Goal: Transaction & Acquisition: Purchase product/service

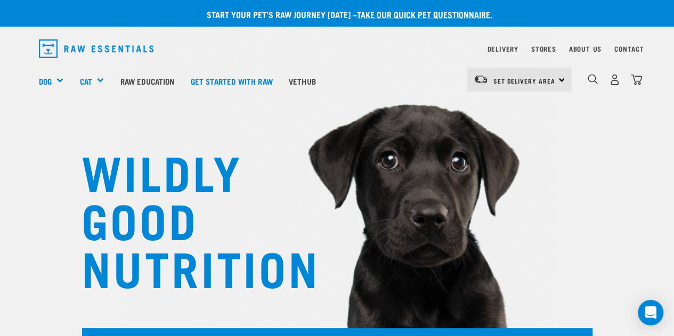
click at [508, 43] on div "Delivery" at bounding box center [502, 49] width 31 height 13
click at [510, 79] on span "Set Delivery Area" at bounding box center [524, 81] width 62 height 4
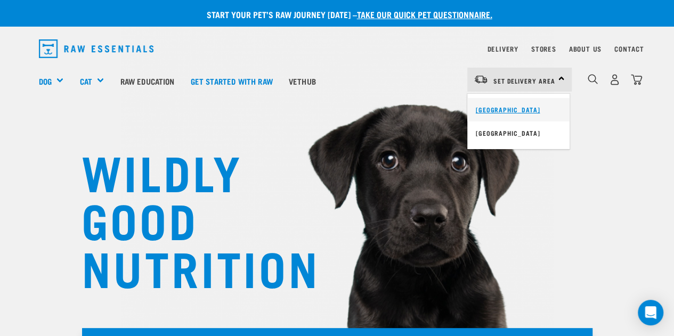
click at [500, 113] on link "[GEOGRAPHIC_DATA]" at bounding box center [518, 109] width 102 height 23
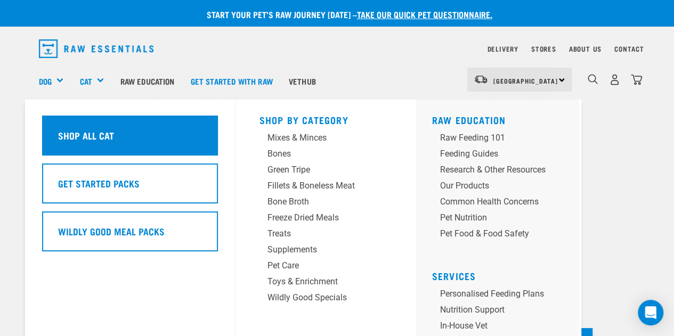
click at [95, 128] on div "Shop All Cat" at bounding box center [130, 136] width 176 height 40
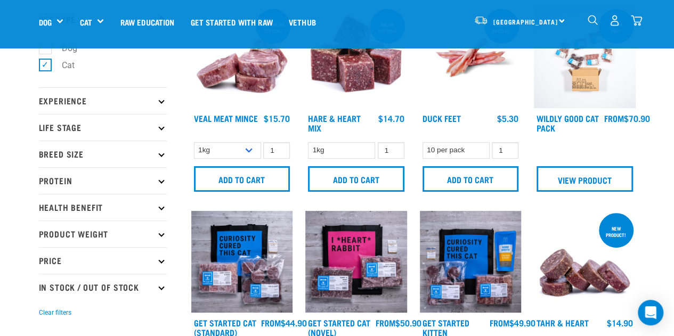
scroll to position [68, 0]
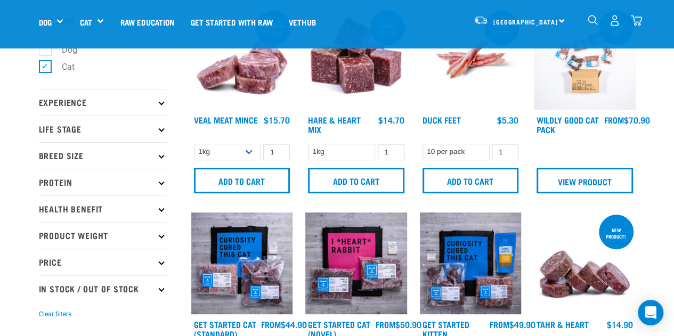
click at [161, 210] on icon at bounding box center [161, 209] width 6 height 6
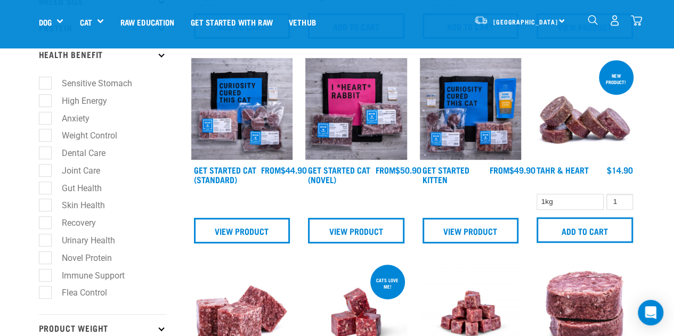
scroll to position [223, 0]
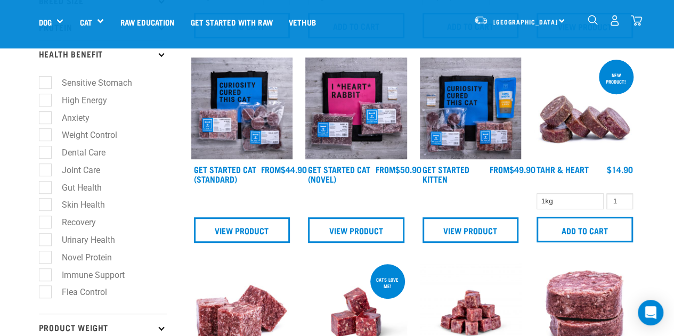
click at [47, 238] on label "Urinary Health" at bounding box center [82, 239] width 75 height 13
click at [46, 238] on input "Urinary Health" at bounding box center [42, 237] width 7 height 7
checkbox input "true"
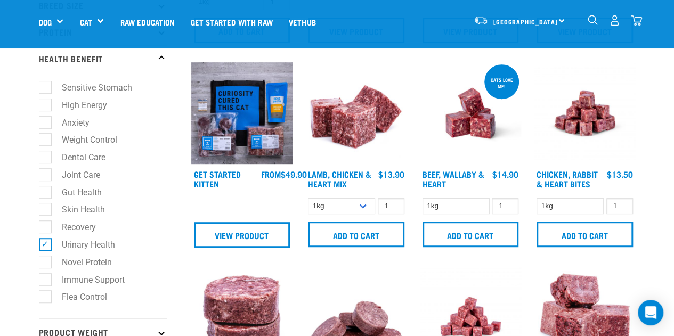
scroll to position [219, 0]
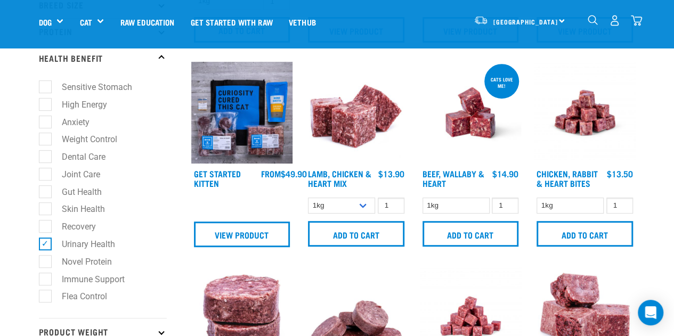
click at [48, 242] on label "Urinary Health" at bounding box center [82, 244] width 75 height 13
click at [46, 242] on input "Urinary Health" at bounding box center [42, 242] width 7 height 7
checkbox input "false"
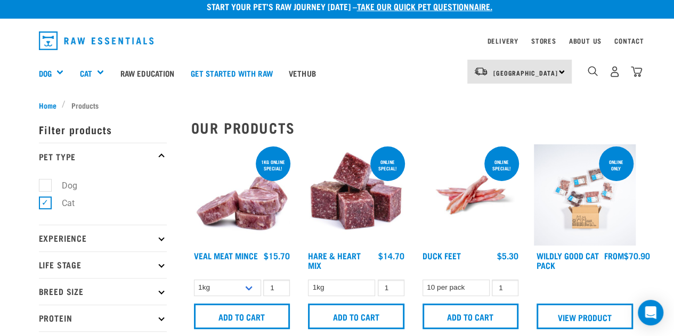
scroll to position [9, 0]
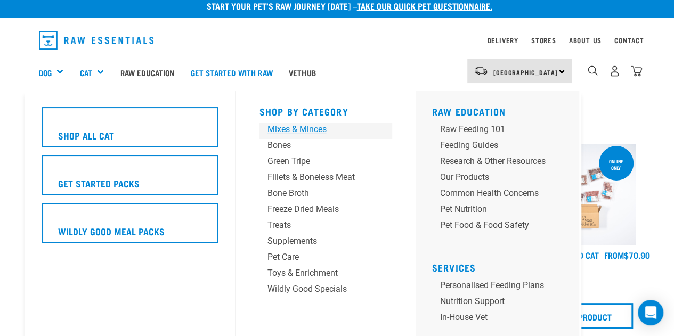
click at [297, 128] on div "Mixes & Minces" at bounding box center [317, 129] width 100 height 13
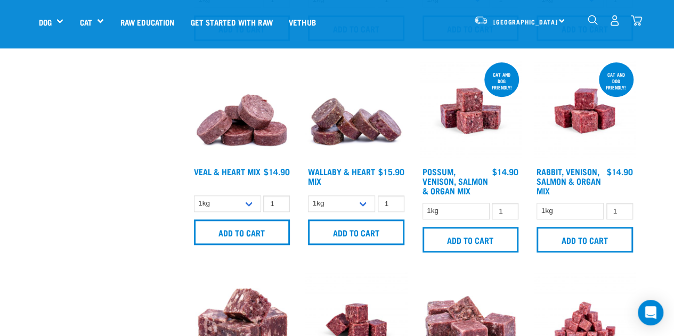
scroll to position [427, 0]
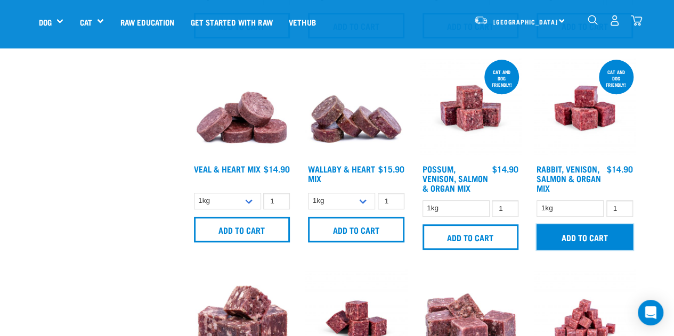
click at [599, 235] on input "Add to cart" at bounding box center [585, 237] width 96 height 26
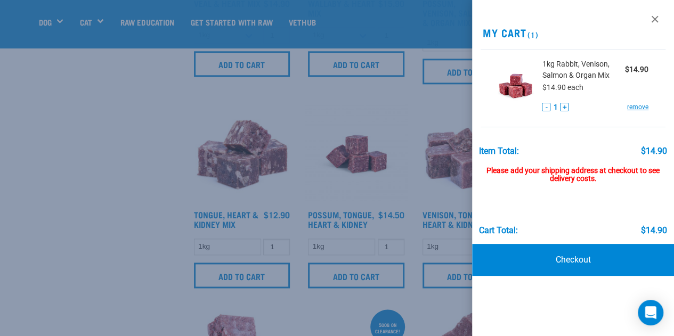
scroll to position [595, 0]
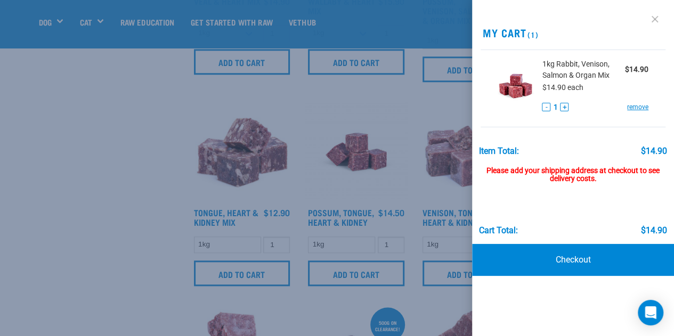
click at [650, 19] on link at bounding box center [654, 19] width 17 height 17
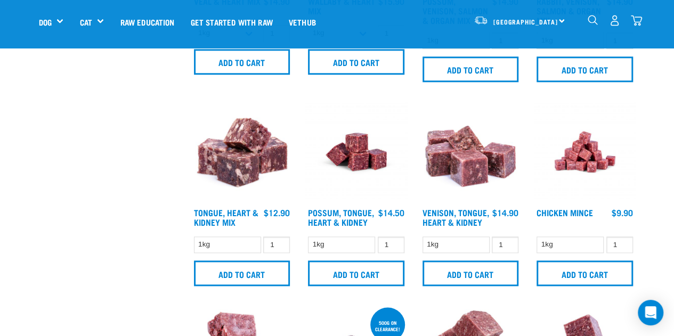
click at [613, 18] on img "dropdown navigation" at bounding box center [614, 20] width 11 height 11
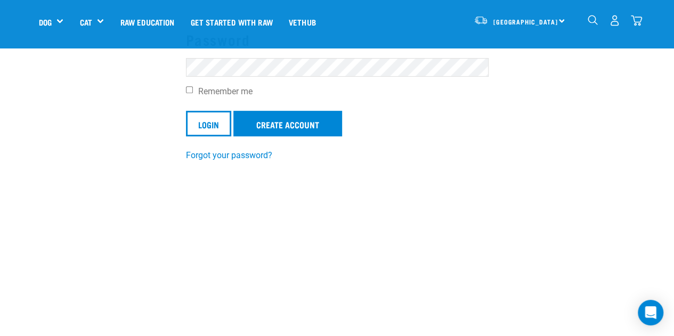
scroll to position [193, 0]
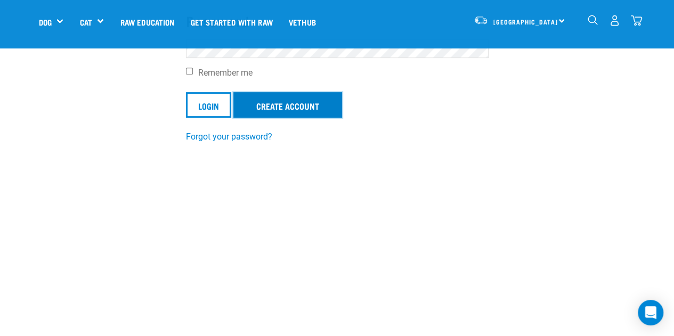
click at [283, 110] on link "Create Account" at bounding box center [287, 105] width 109 height 26
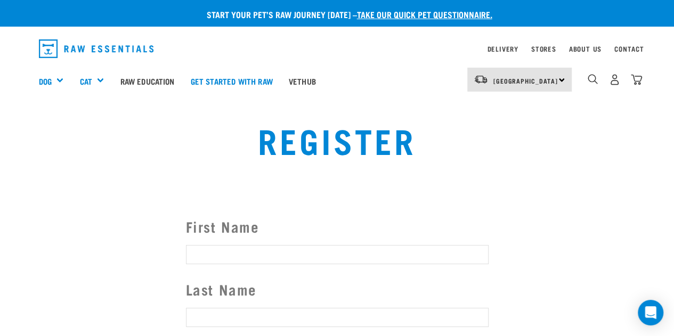
click at [231, 246] on input "First Name" at bounding box center [337, 254] width 303 height 19
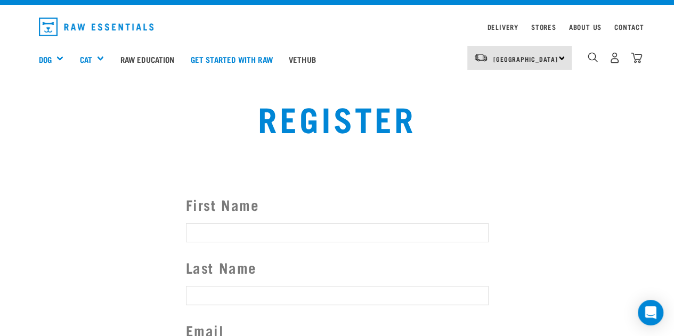
scroll to position [22, 0]
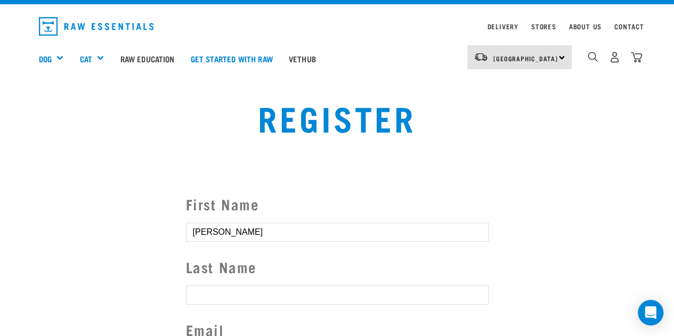
type input "[PERSON_NAME]"
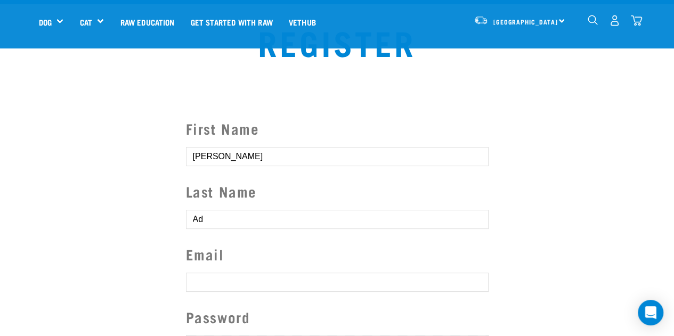
scroll to position [51, 0]
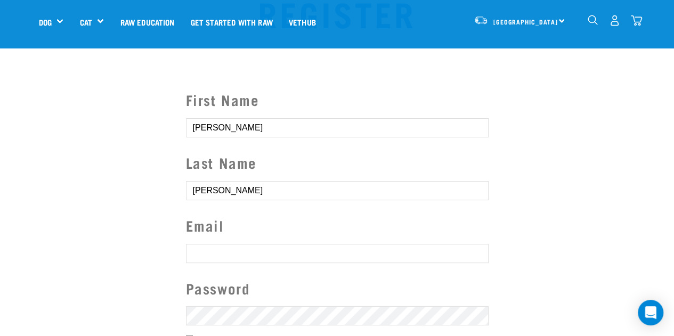
type input "Adams"
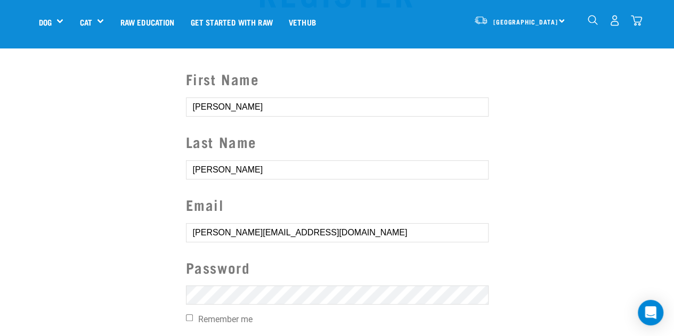
type input "rachel@redcrayon.nz"
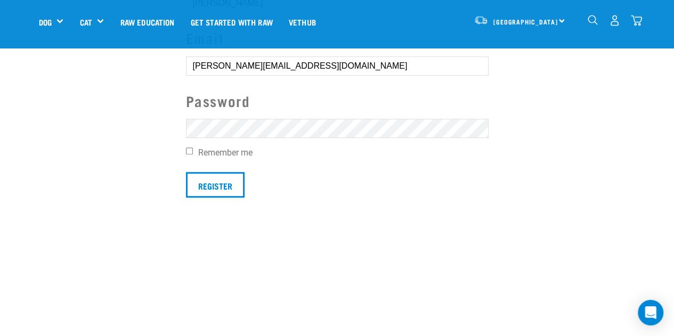
scroll to position [239, 0]
click at [544, 152] on section "First Name Rachel Last Name Adams Email rachel@redcrayon.nz Password Remember m…" at bounding box center [337, 48] width 674 height 349
click at [189, 151] on input "Remember me" at bounding box center [189, 151] width 7 height 7
checkbox input "true"
click at [213, 175] on input "Register" at bounding box center [215, 185] width 59 height 26
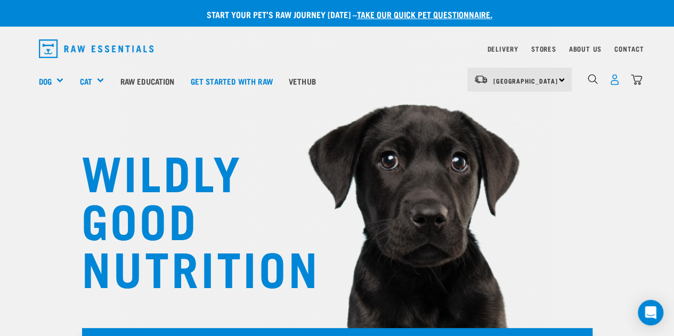
click at [611, 85] on img "dropdown navigation" at bounding box center [614, 79] width 11 height 11
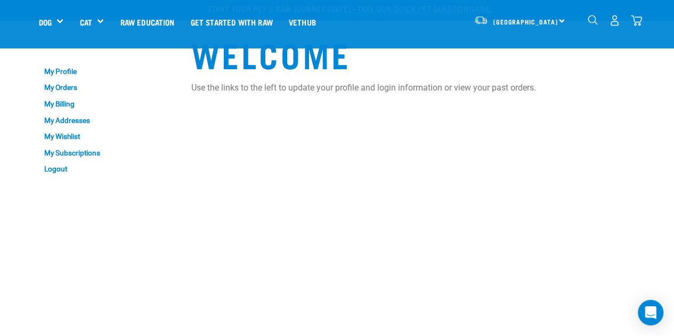
scroll to position [5, 0]
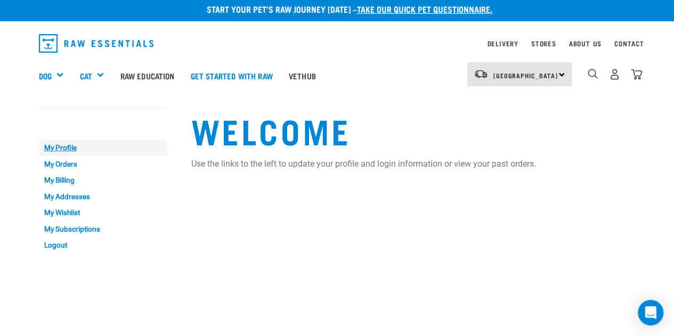
click at [55, 151] on link "My Profile" at bounding box center [103, 148] width 128 height 17
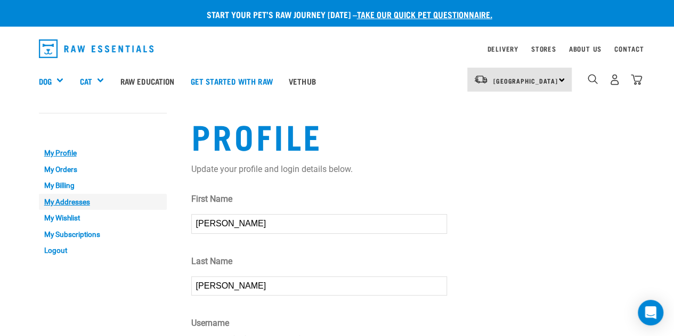
click at [67, 199] on link "My Addresses" at bounding box center [103, 202] width 128 height 17
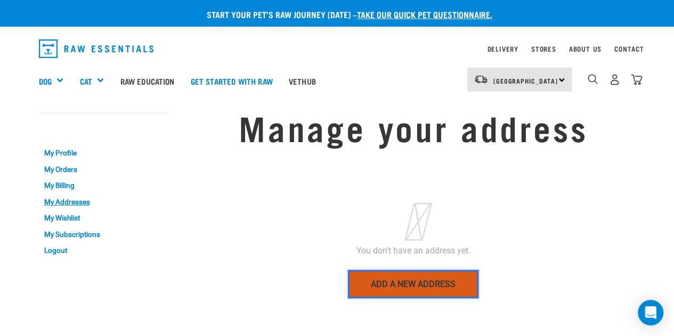
click at [406, 279] on link "Add a new address" at bounding box center [413, 284] width 131 height 28
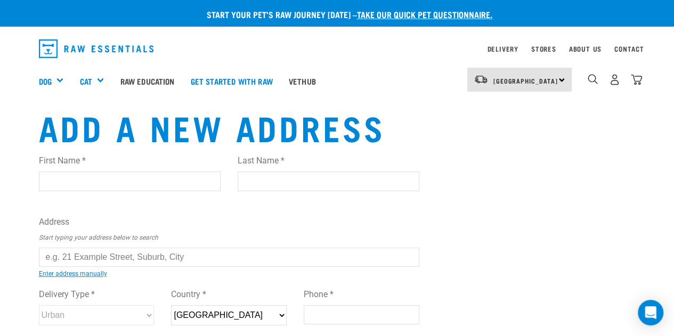
click at [153, 191] on div "First Name * Last Name *" at bounding box center [229, 176] width 398 height 61
click at [150, 179] on input "First Name *" at bounding box center [130, 181] width 182 height 19
type input "j"
type input "Rachel & Rob"
type input "Adams"
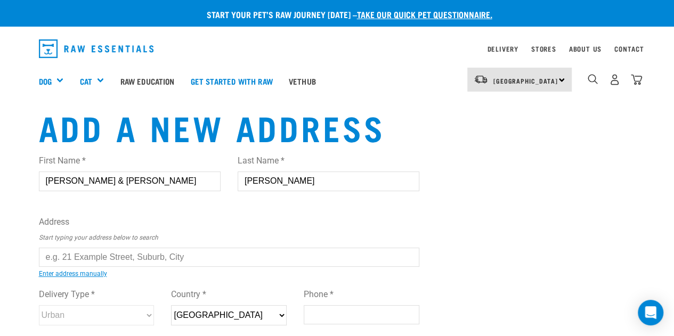
click at [120, 258] on input "text" at bounding box center [229, 257] width 381 height 19
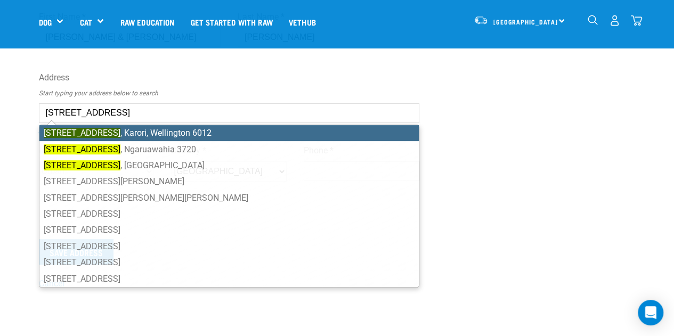
scroll to position [71, 0]
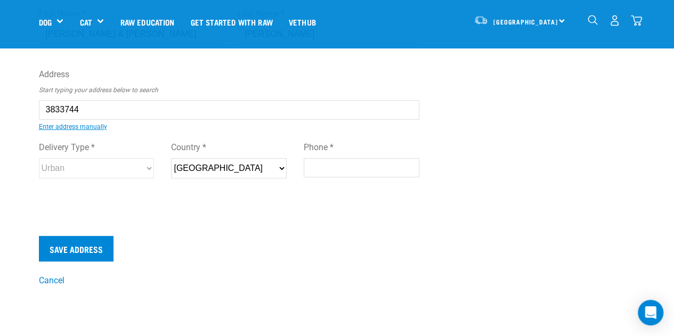
click at [117, 164] on div "First Name * Rachel & Rob Last Name * Adams Address Start typing your address b…" at bounding box center [229, 103] width 381 height 208
type input "7 Eagle Street, Welcome Bay, Tauranga 3112"
type input "7 Eagle Street"
type input "Welcome Bay"
type input "Bay of Plenty"
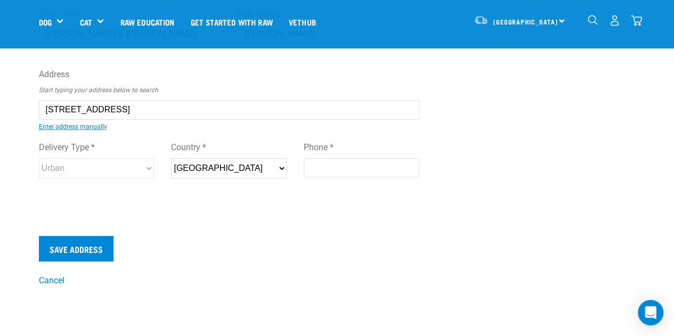
select select "BOP"
type input "3112"
select select "Urban"
type input "7 Eagle Street, Welcome Bay, Tauranga 3112"
click at [317, 167] on input "Phone *" at bounding box center [362, 167] width 116 height 19
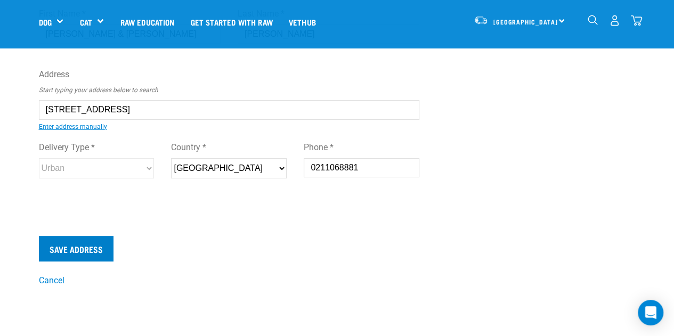
type input "0211068881"
click at [87, 247] on input "Save Address" at bounding box center [76, 249] width 75 height 26
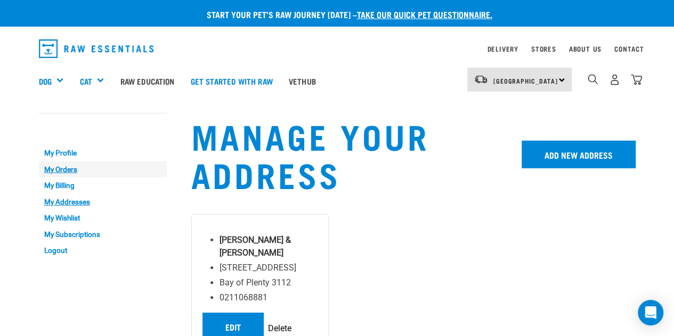
click at [62, 173] on link "My Orders" at bounding box center [103, 169] width 128 height 17
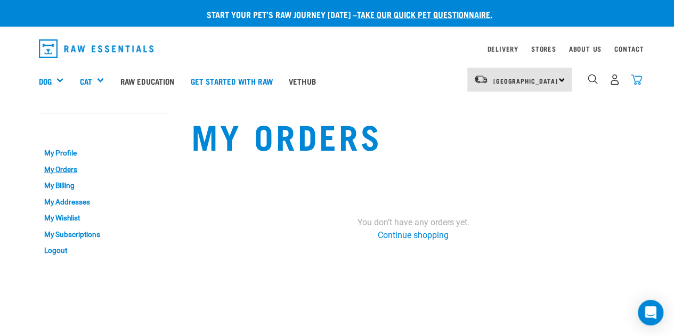
click at [636, 84] on img "dropdown navigation" at bounding box center [636, 79] width 11 height 11
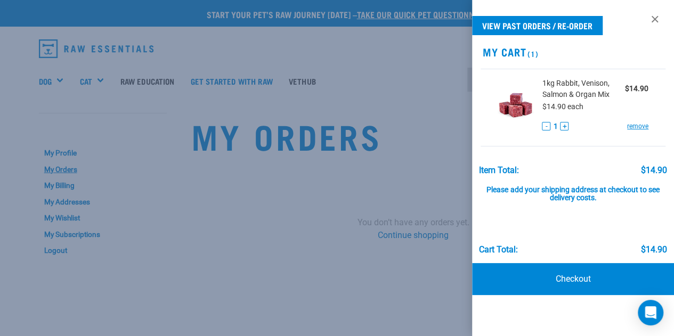
click at [422, 100] on div at bounding box center [337, 168] width 674 height 336
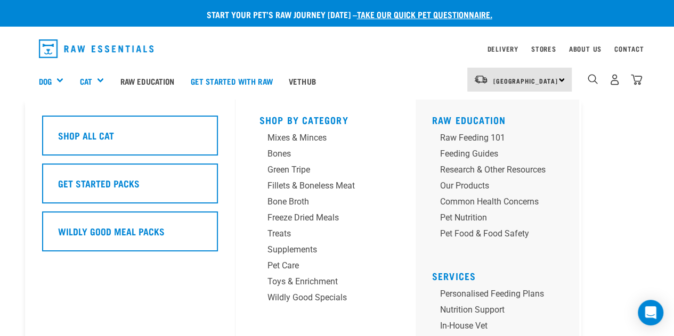
click at [104, 79] on div "Cat" at bounding box center [95, 81] width 33 height 43
click at [280, 137] on div "Mixes & Minces" at bounding box center [317, 138] width 100 height 13
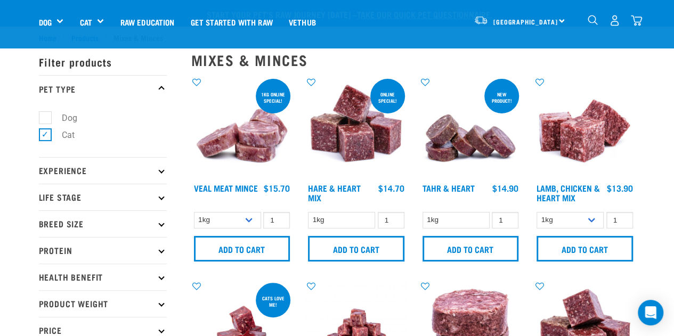
scroll to position [81, 0]
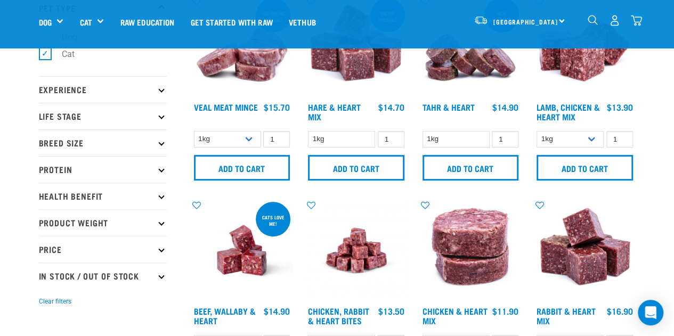
click at [55, 93] on p "Experience" at bounding box center [103, 89] width 128 height 27
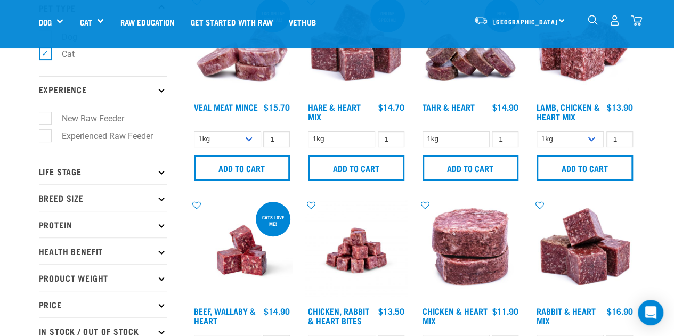
click at [48, 133] on label "Experienced Raw Feeder" at bounding box center [101, 135] width 112 height 13
click at [46, 133] on input "Experienced Raw Feeder" at bounding box center [42, 134] width 7 height 7
checkbox input "true"
click at [54, 171] on p "Life Stage" at bounding box center [103, 171] width 128 height 27
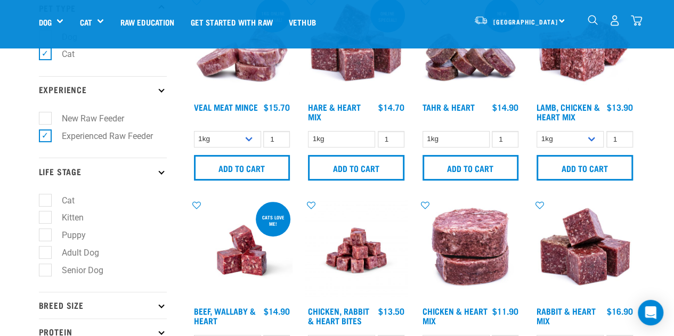
click at [47, 200] on label "Cat" at bounding box center [62, 200] width 34 height 13
click at [46, 200] on input "Cat" at bounding box center [42, 198] width 7 height 7
checkbox input "true"
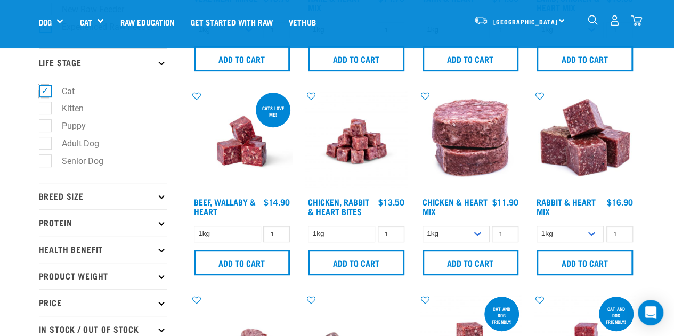
scroll to position [221, 0]
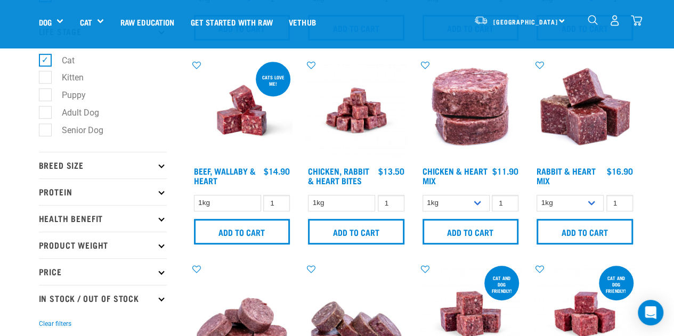
click at [54, 161] on p "Breed Size" at bounding box center [103, 165] width 128 height 27
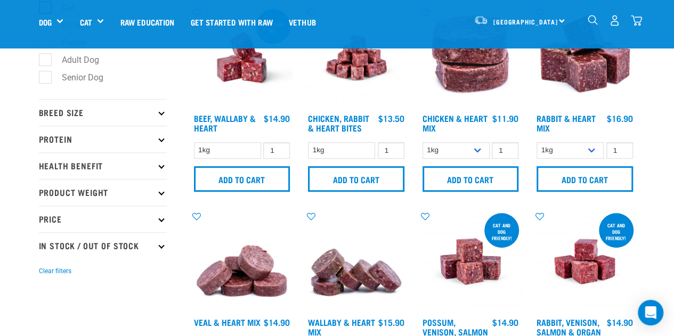
scroll to position [285, 0]
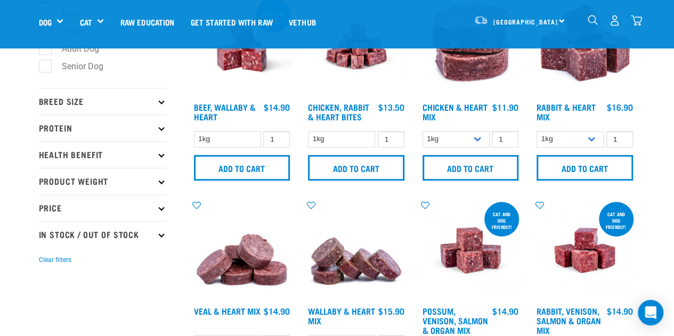
click at [49, 155] on p "Health Benefit" at bounding box center [103, 154] width 128 height 27
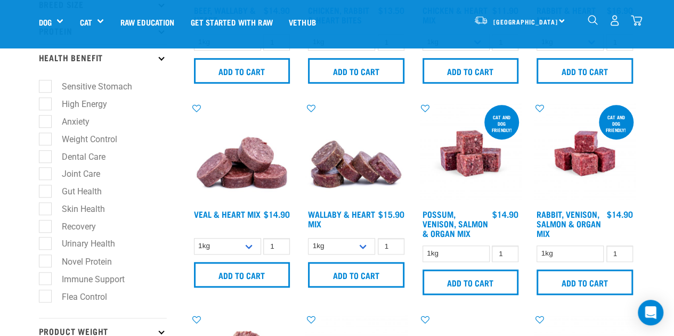
scroll to position [383, 0]
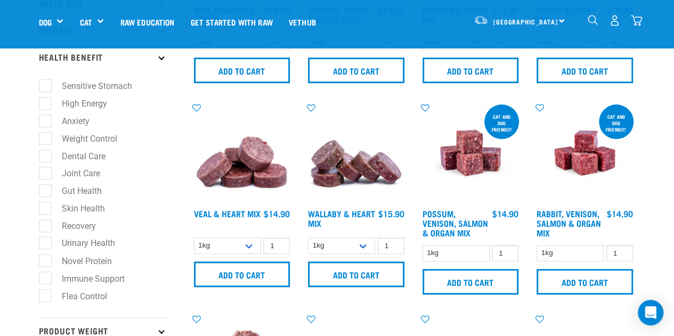
click at [46, 156] on label "Dental Care" at bounding box center [77, 156] width 65 height 13
click at [46, 156] on input "Dental Care" at bounding box center [42, 154] width 7 height 7
checkbox input "true"
click at [51, 248] on label "Urinary Health" at bounding box center [82, 243] width 75 height 13
click at [46, 245] on input "Urinary Health" at bounding box center [42, 241] width 7 height 7
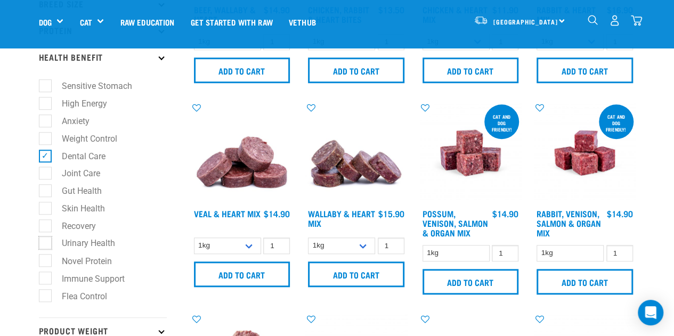
checkbox input "true"
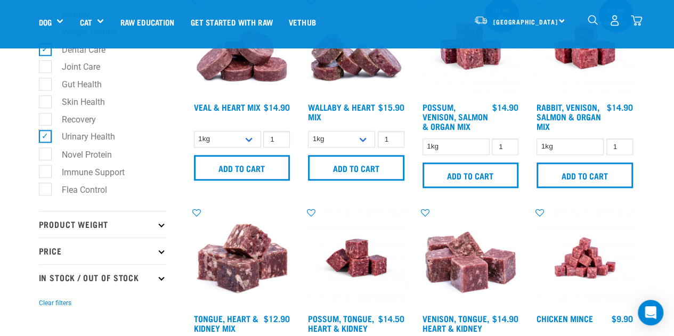
scroll to position [521, 0]
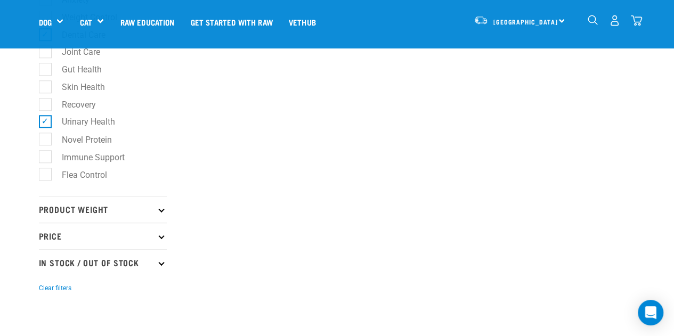
scroll to position [514, 0]
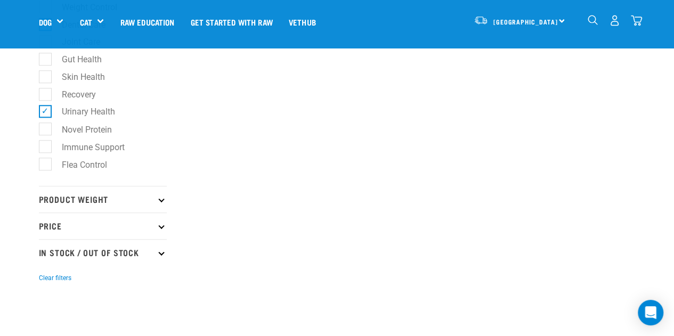
click at [70, 261] on p "In Stock / Out Of Stock" at bounding box center [103, 252] width 128 height 27
click at [46, 283] on label "In Stock" at bounding box center [71, 281] width 52 height 13
click at [46, 283] on input "In Stock" at bounding box center [42, 280] width 7 height 7
checkbox input "true"
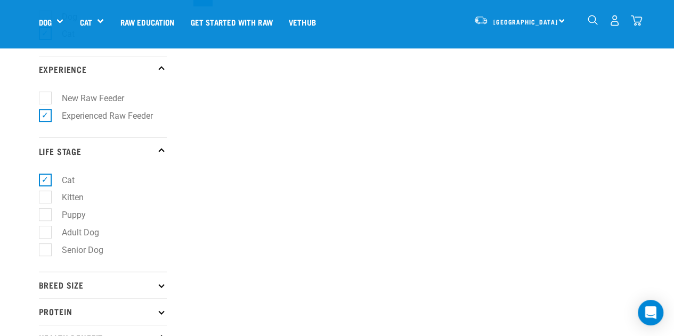
scroll to position [104, 0]
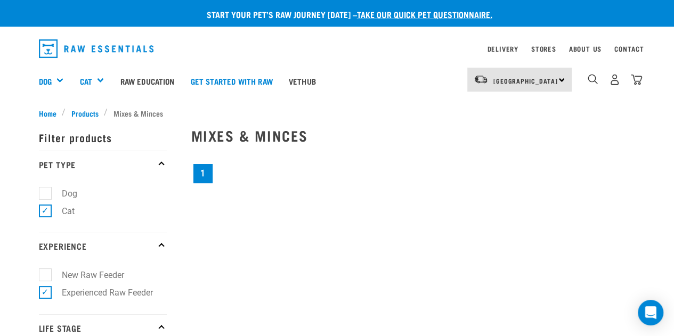
click at [89, 109] on span "Products" at bounding box center [84, 113] width 27 height 11
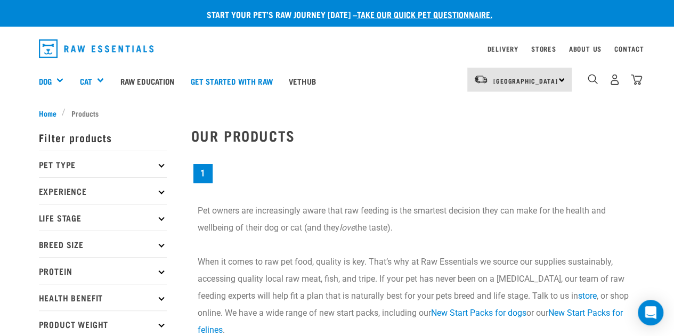
click at [70, 164] on p "Pet Type" at bounding box center [103, 164] width 128 height 27
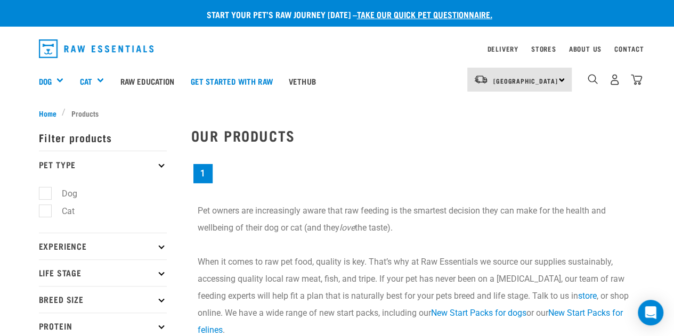
click at [46, 208] on label "Cat" at bounding box center [62, 211] width 34 height 13
click at [46, 208] on input "Cat" at bounding box center [42, 209] width 7 height 7
checkbox input "true"
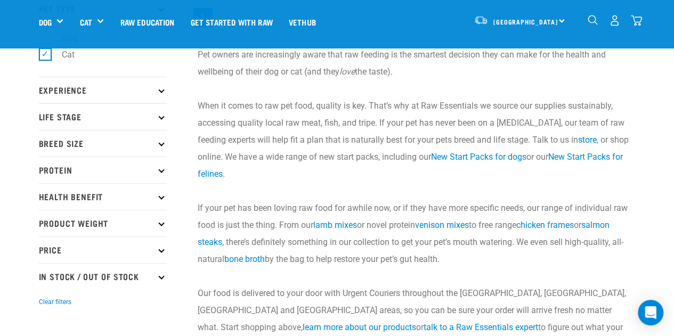
scroll to position [82, 0]
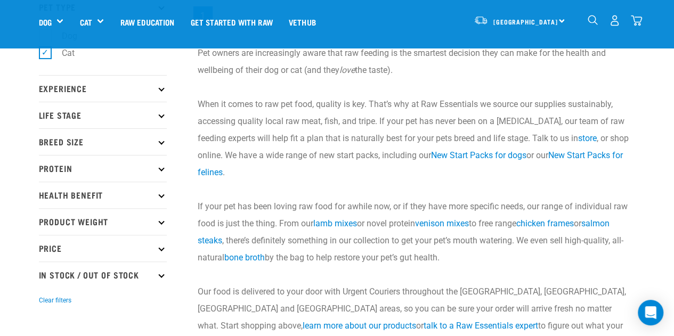
click at [60, 91] on p "Experience" at bounding box center [103, 88] width 128 height 27
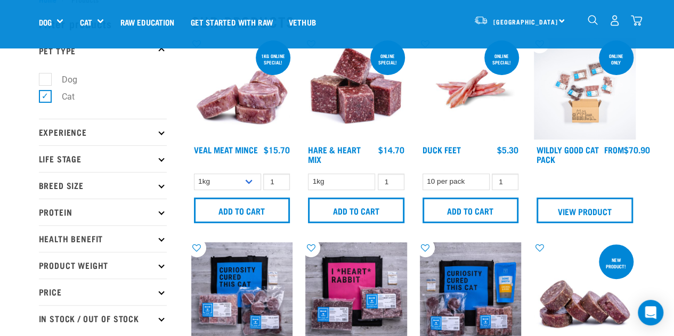
scroll to position [38, 0]
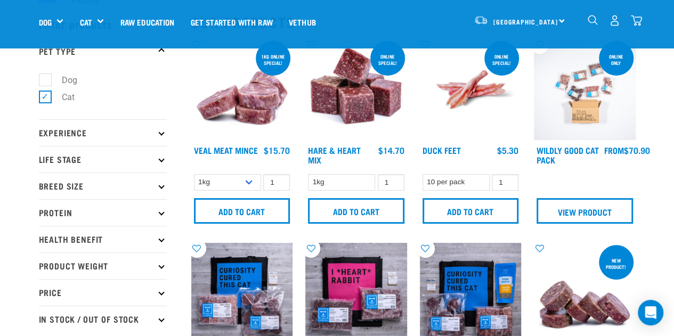
click at [53, 138] on p "Experience" at bounding box center [103, 132] width 128 height 27
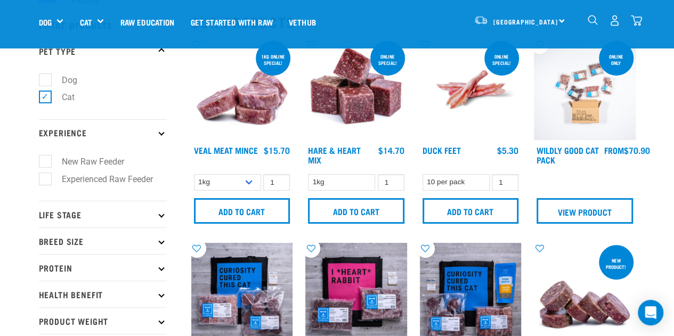
click at [51, 180] on label "Experienced Raw Feeder" at bounding box center [101, 179] width 112 height 13
click at [46, 180] on input "Experienced Raw Feeder" at bounding box center [42, 177] width 7 height 7
checkbox input "true"
click at [49, 212] on p "Life Stage" at bounding box center [103, 214] width 128 height 27
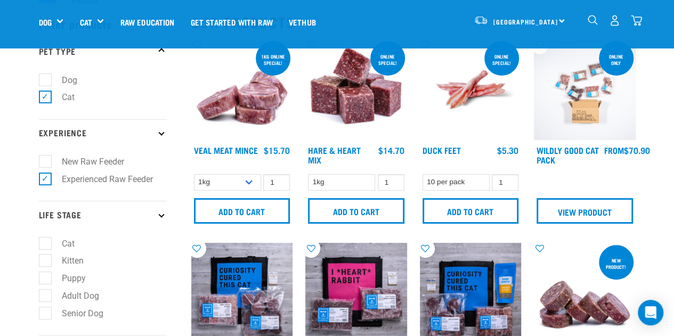
click at [49, 240] on label "Cat" at bounding box center [62, 243] width 34 height 13
click at [46, 240] on input "Cat" at bounding box center [42, 241] width 7 height 7
checkbox input "true"
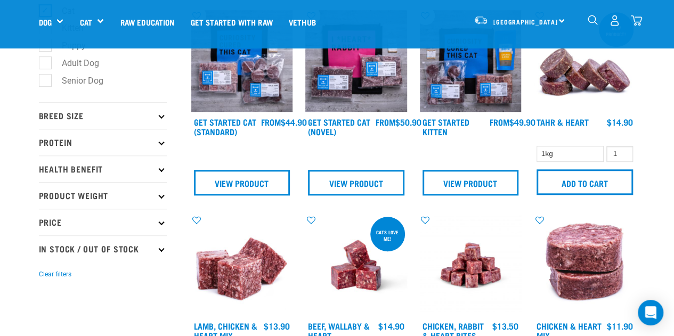
scroll to position [271, 0]
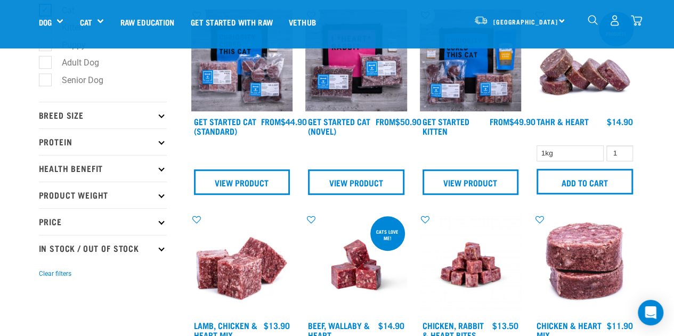
click at [51, 143] on p "Protein" at bounding box center [103, 141] width 128 height 27
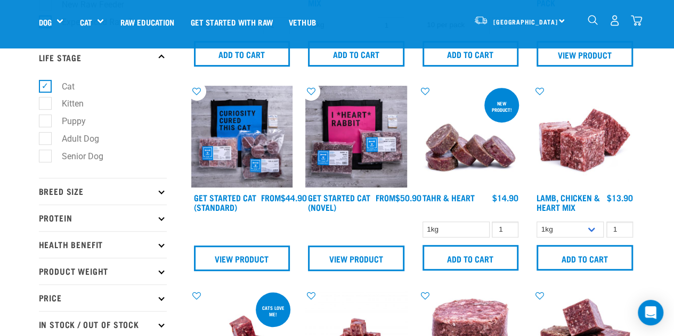
scroll to position [248, 0]
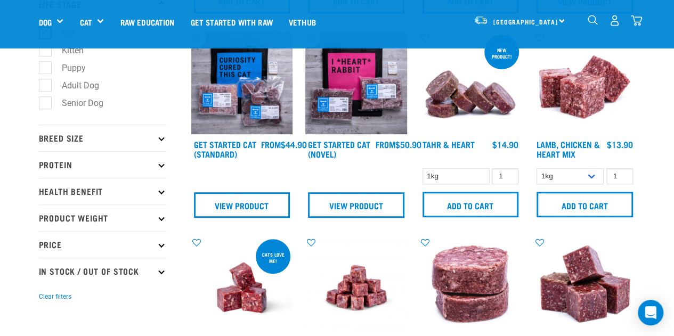
click at [53, 166] on p "Protein" at bounding box center [103, 164] width 128 height 27
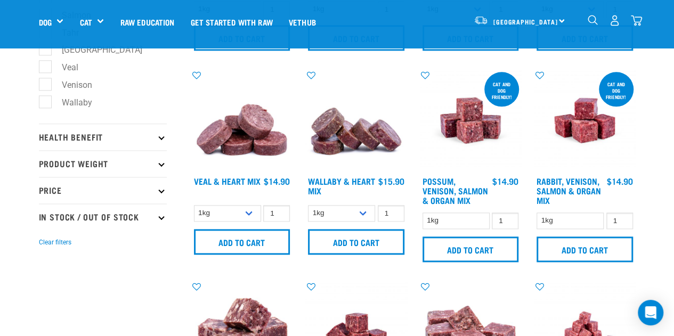
scroll to position [621, 0]
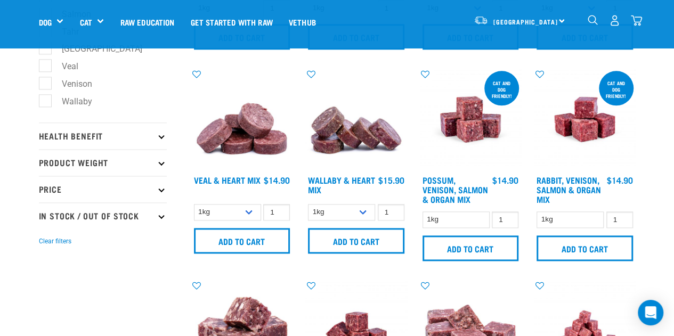
click at [58, 136] on p "Health Benefit" at bounding box center [103, 136] width 128 height 27
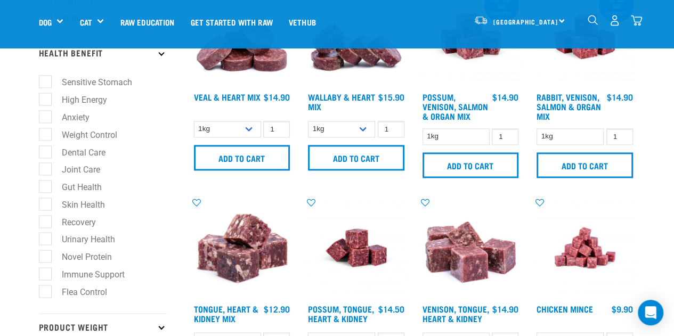
scroll to position [704, 0]
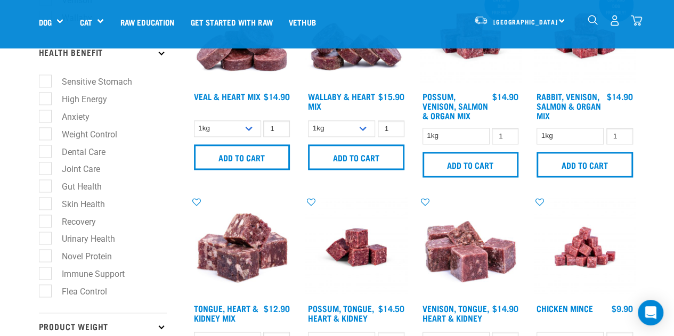
click at [47, 152] on label "Dental Care" at bounding box center [77, 151] width 65 height 13
click at [46, 152] on input "Dental Care" at bounding box center [42, 149] width 7 height 7
checkbox input "true"
click at [45, 241] on label "Urinary Health" at bounding box center [82, 238] width 75 height 13
click at [44, 240] on input "Urinary Health" at bounding box center [42, 236] width 7 height 7
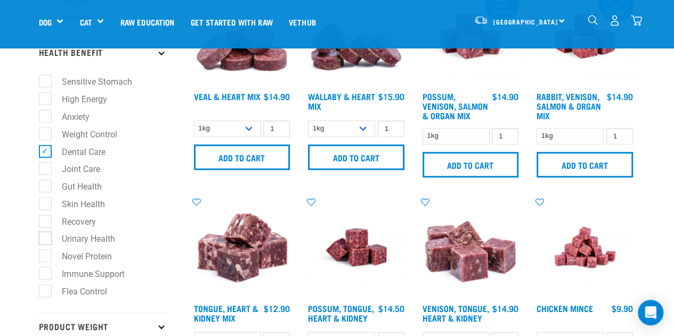
checkbox input "true"
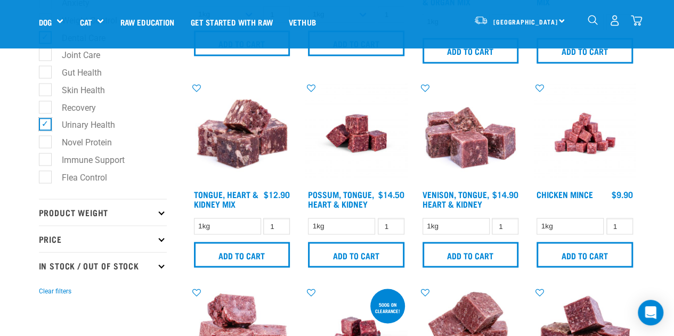
scroll to position [820, 0]
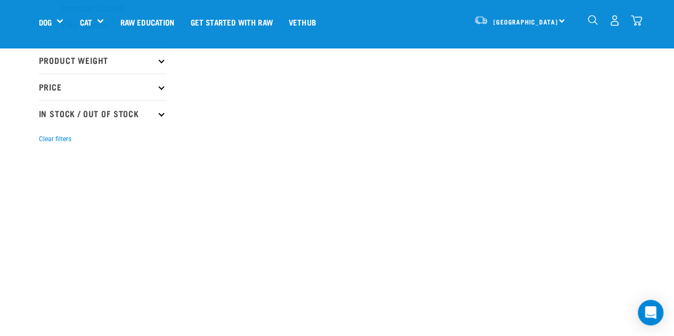
scroll to position [676, 0]
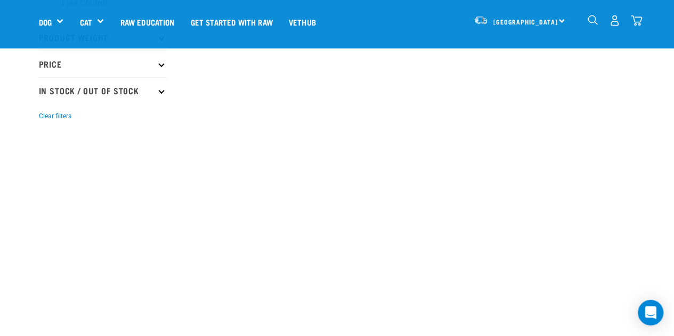
click at [76, 92] on p "In Stock / Out Of Stock" at bounding box center [103, 90] width 128 height 27
click at [45, 121] on label "In Stock" at bounding box center [71, 119] width 52 height 13
click at [44, 121] on input "In Stock" at bounding box center [42, 118] width 7 height 7
checkbox input "true"
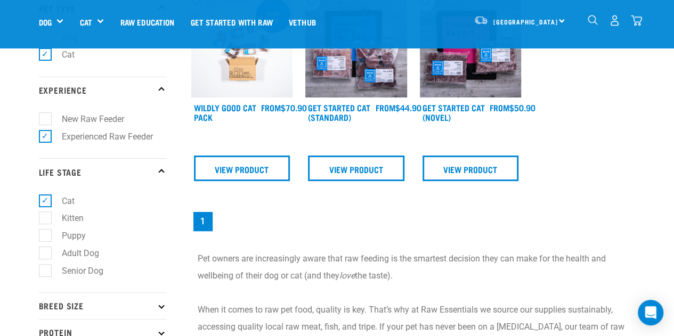
scroll to position [81, 0]
click at [47, 135] on label "Experienced Raw Feeder" at bounding box center [101, 135] width 112 height 13
click at [46, 135] on input "Experienced Raw Feeder" at bounding box center [42, 134] width 7 height 7
checkbox input "false"
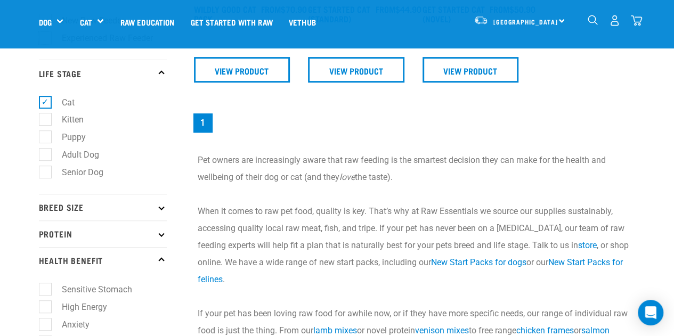
scroll to position [296, 0]
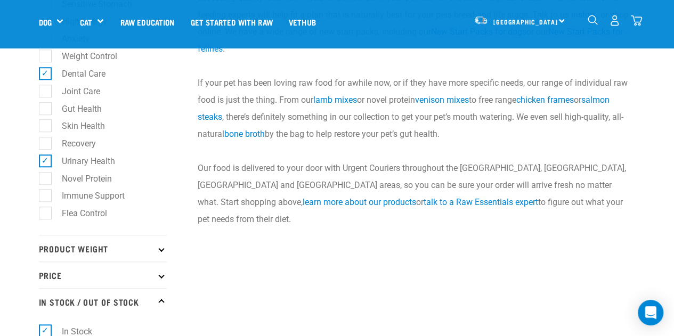
scroll to position [410, 0]
click at [46, 160] on label "Urinary Health" at bounding box center [82, 160] width 75 height 13
click at [46, 160] on input "Urinary Health" at bounding box center [42, 158] width 7 height 7
checkbox input "false"
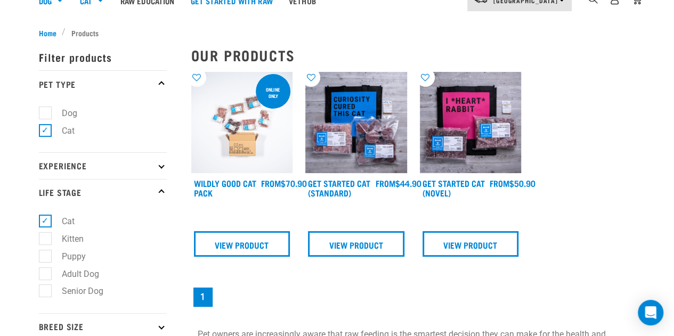
scroll to position [0, 0]
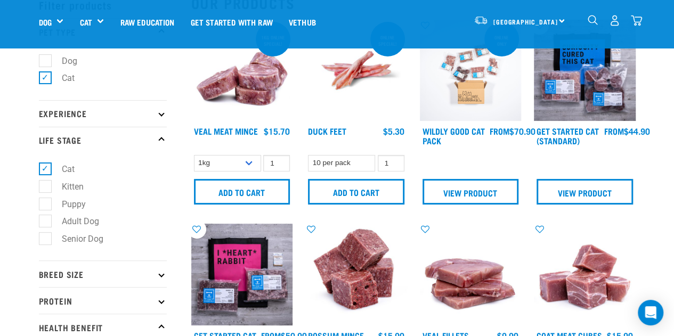
scroll to position [58, 0]
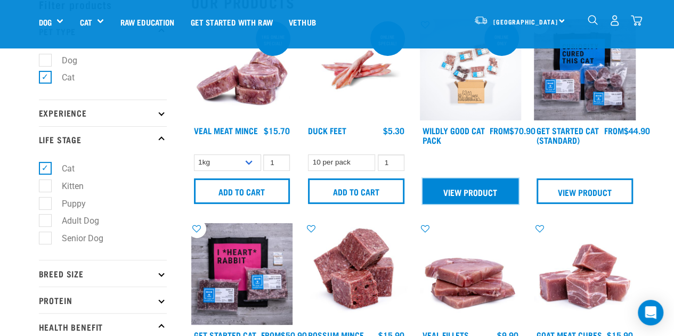
click at [452, 193] on link "View Product" at bounding box center [471, 192] width 96 height 26
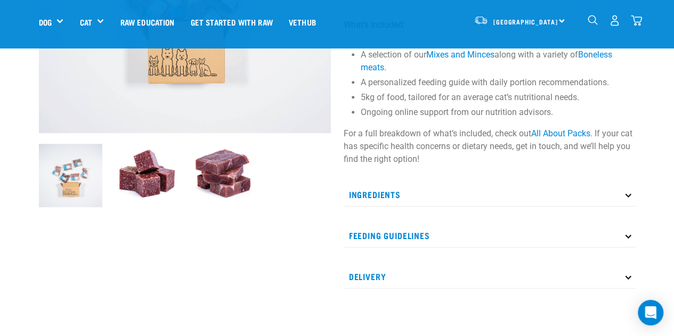
scroll to position [238, 0]
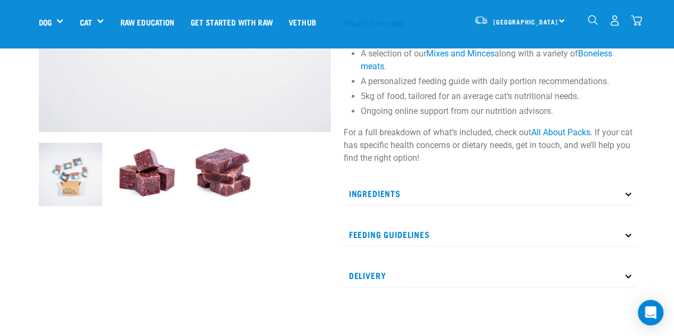
click at [390, 197] on p "Ingredients" at bounding box center [490, 194] width 292 height 24
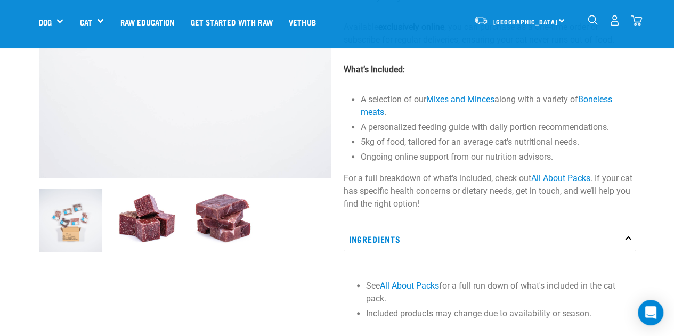
scroll to position [0, 0]
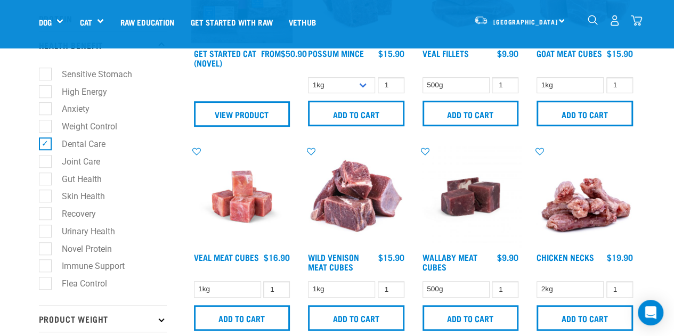
scroll to position [342, 0]
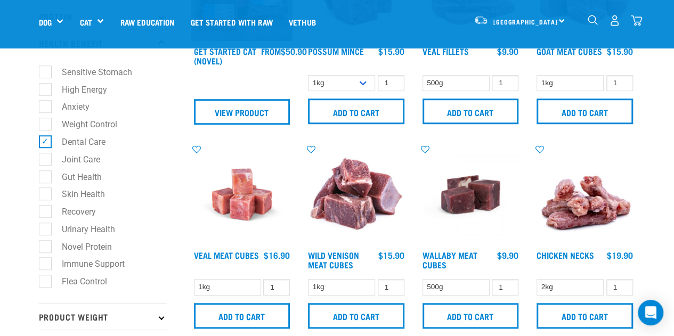
click at [45, 145] on label "Dental Care" at bounding box center [77, 141] width 65 height 13
click at [44, 143] on input "Dental Care" at bounding box center [42, 139] width 7 height 7
checkbox input "false"
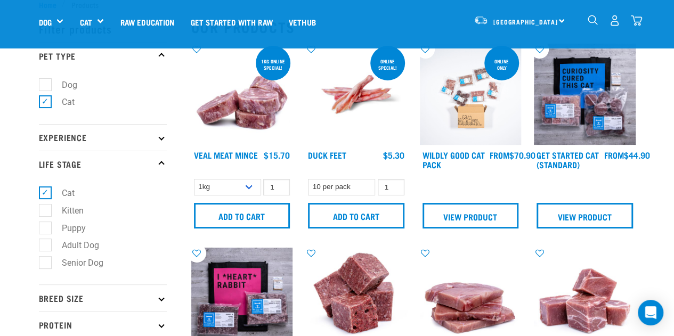
scroll to position [0, 0]
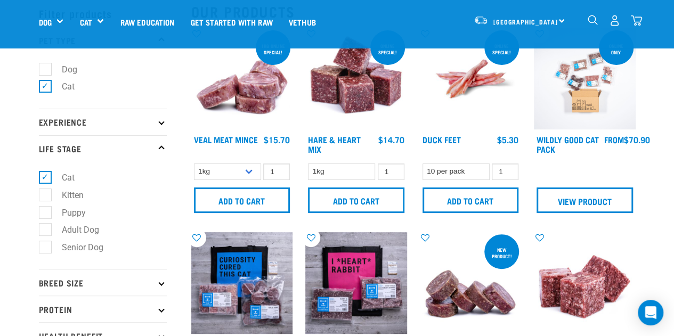
scroll to position [49, 0]
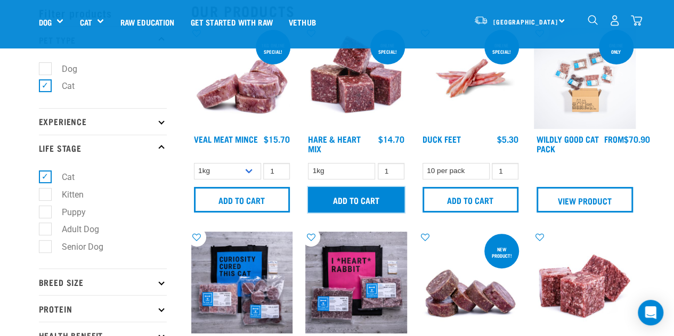
click at [368, 201] on input "Add to cart" at bounding box center [356, 200] width 96 height 26
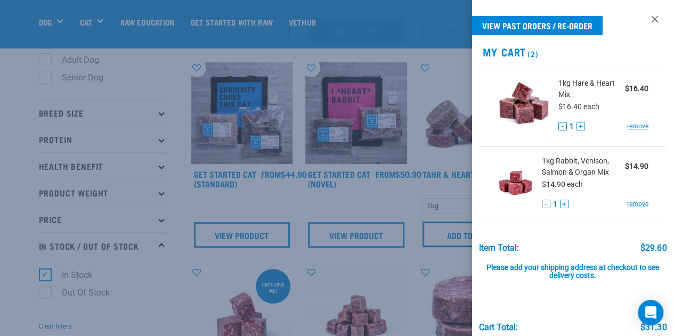
scroll to position [244, 0]
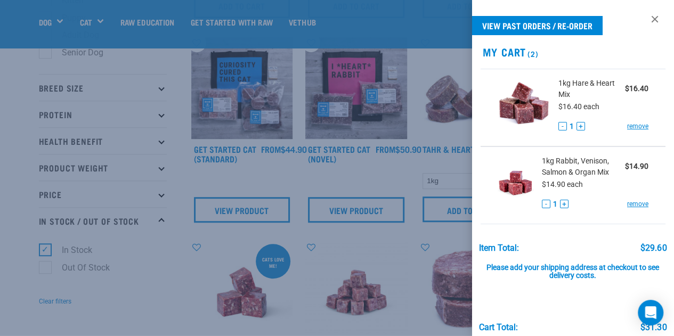
click at [418, 129] on div at bounding box center [337, 168] width 674 height 336
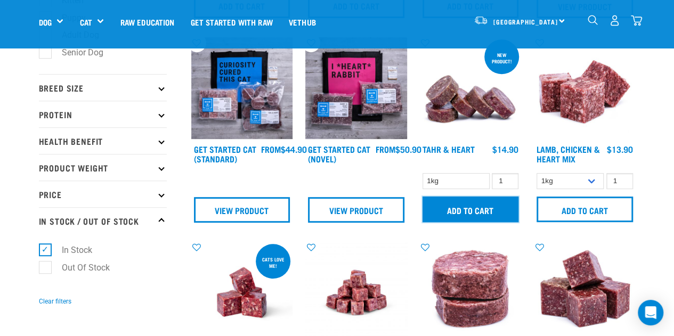
click at [459, 210] on input "Add to cart" at bounding box center [471, 210] width 96 height 26
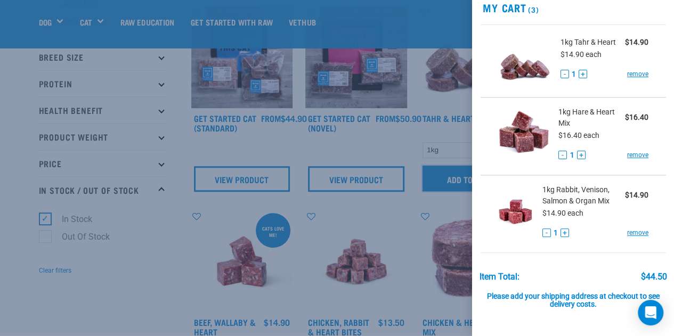
scroll to position [0, 0]
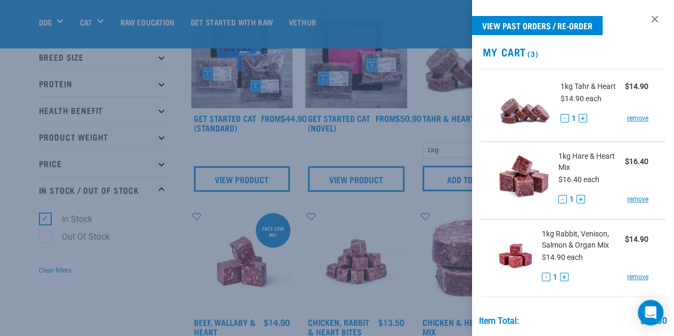
click at [440, 28] on div at bounding box center [337, 168] width 674 height 336
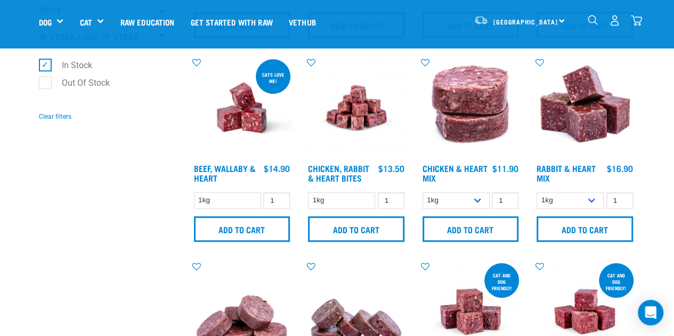
scroll to position [429, 0]
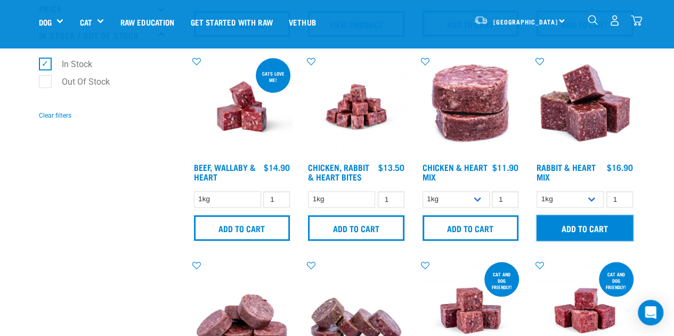
click at [566, 230] on input "Add to cart" at bounding box center [585, 228] width 96 height 26
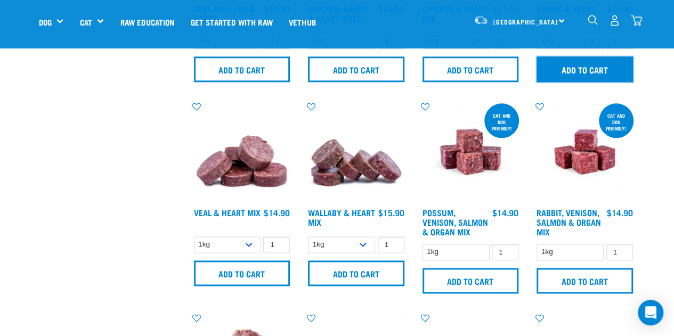
scroll to position [589, 0]
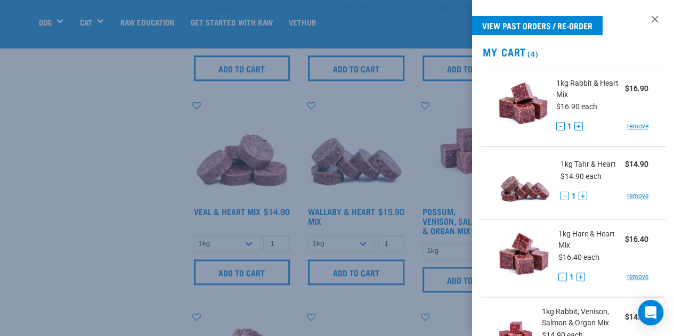
click at [158, 151] on div at bounding box center [337, 168] width 674 height 336
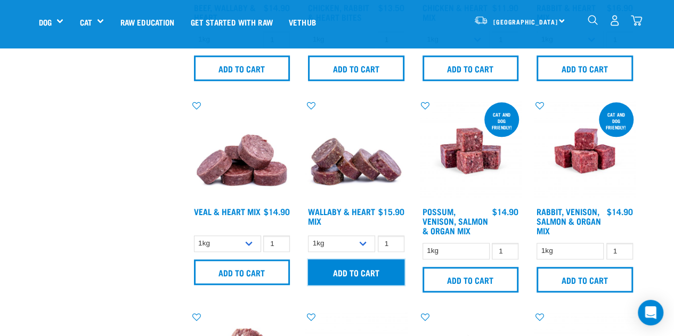
click at [328, 265] on input "Add to cart" at bounding box center [356, 272] width 96 height 26
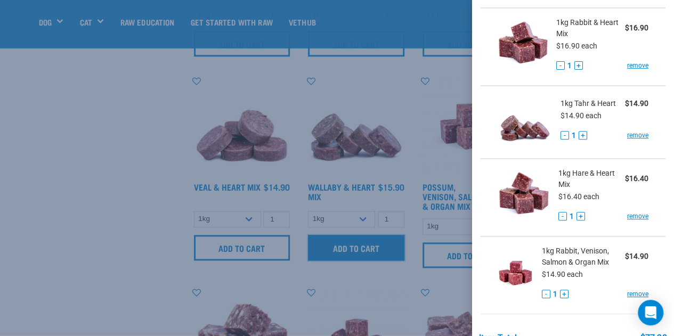
scroll to position [139, 0]
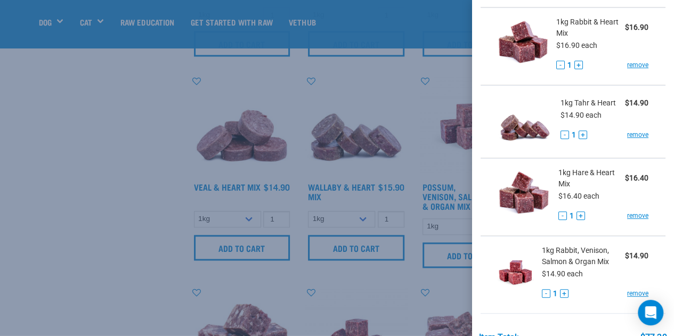
click at [124, 209] on div at bounding box center [337, 168] width 674 height 336
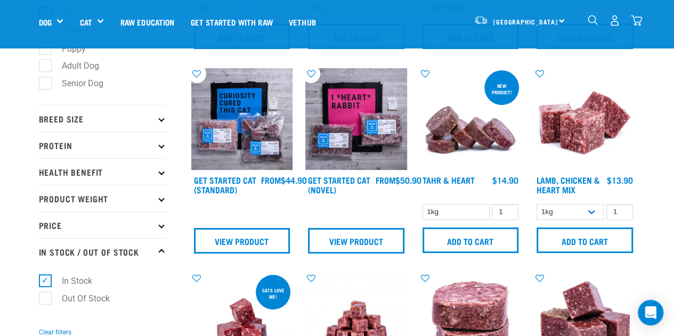
scroll to position [204, 0]
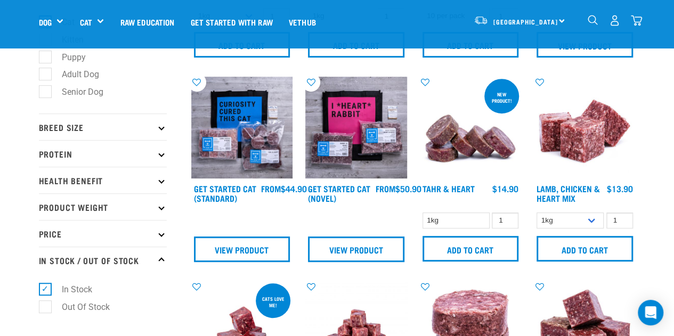
click at [70, 155] on p "Protein" at bounding box center [103, 153] width 128 height 27
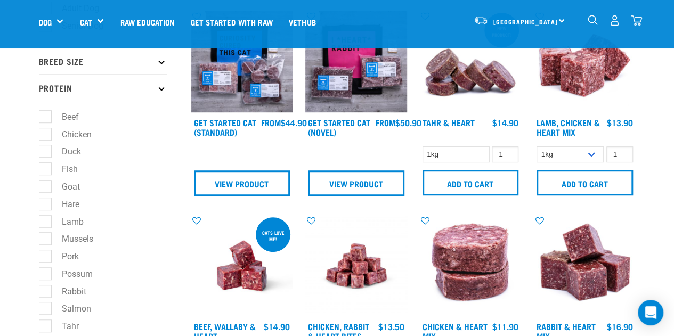
scroll to position [273, 0]
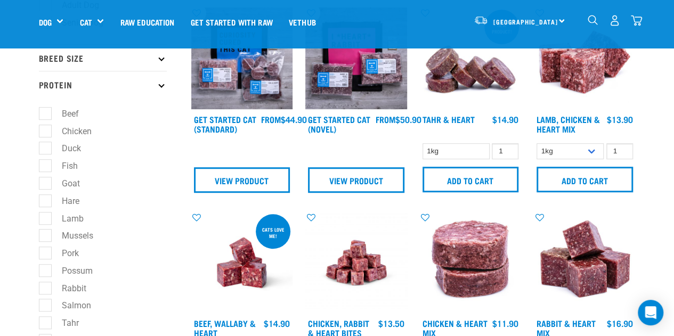
click at [47, 169] on label "Fish" at bounding box center [63, 165] width 37 height 13
click at [46, 168] on input "Fish" at bounding box center [42, 164] width 7 height 7
checkbox input "true"
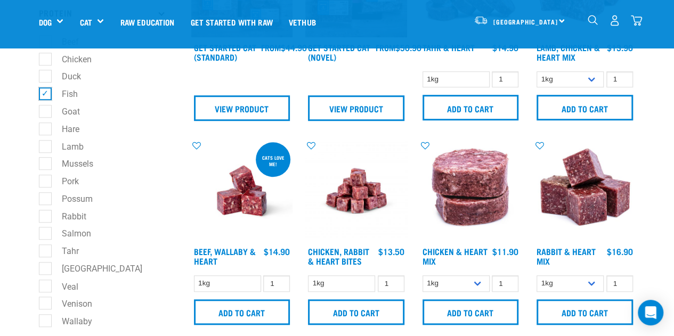
scroll to position [344, 0]
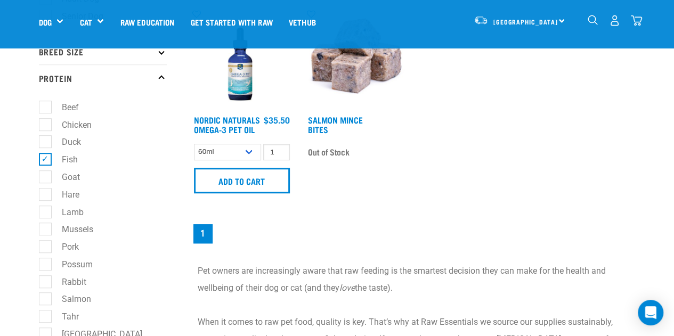
scroll to position [288, 0]
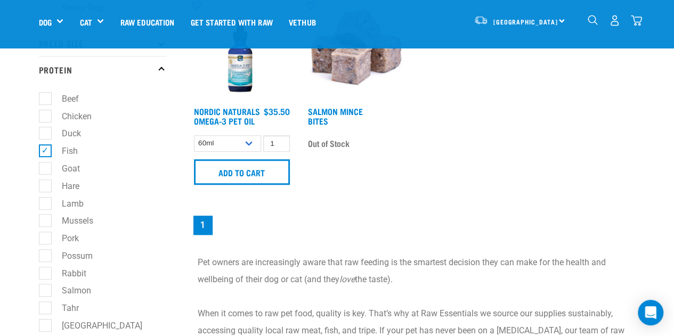
click at [45, 324] on label "[GEOGRAPHIC_DATA]" at bounding box center [96, 325] width 102 height 13
click at [44, 324] on input "[GEOGRAPHIC_DATA]" at bounding box center [42, 323] width 7 height 7
checkbox input "true"
click at [47, 116] on label "Chicken" at bounding box center [70, 116] width 51 height 13
click at [46, 116] on input "Chicken" at bounding box center [42, 114] width 7 height 7
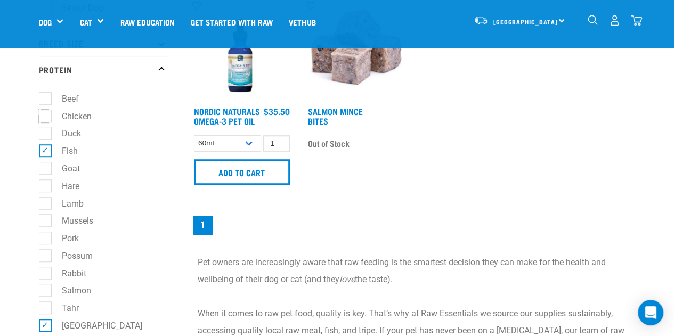
checkbox input "true"
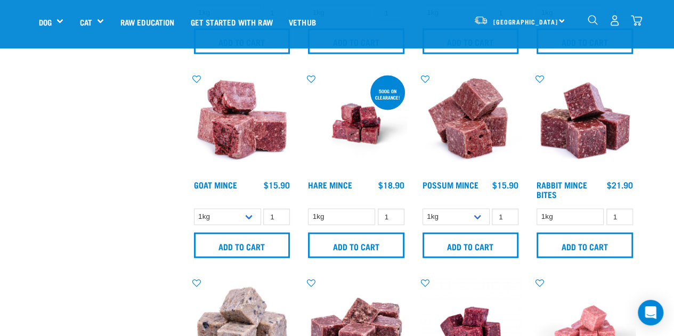
scroll to position [1034, 0]
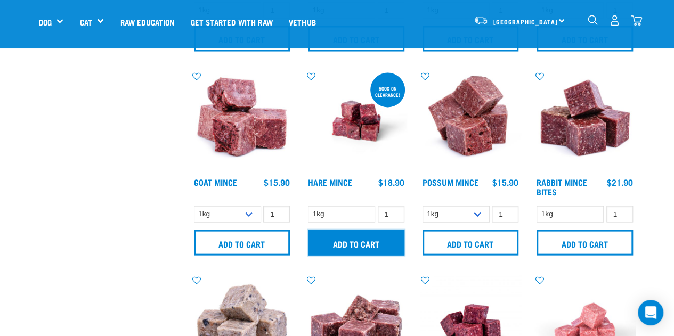
click at [355, 244] on input "Add to cart" at bounding box center [356, 243] width 96 height 26
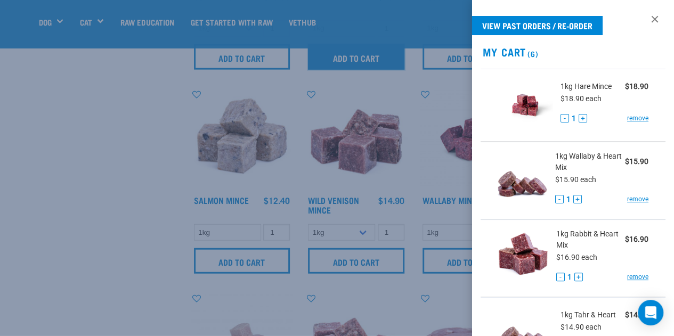
scroll to position [1221, 0]
click at [647, 18] on link at bounding box center [654, 19] width 17 height 17
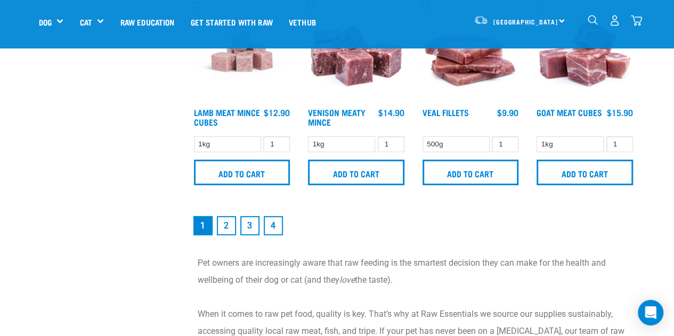
scroll to position [1514, 0]
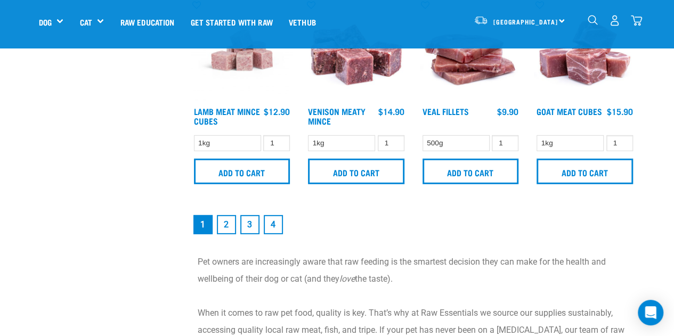
click at [227, 216] on link "2" at bounding box center [226, 224] width 19 height 19
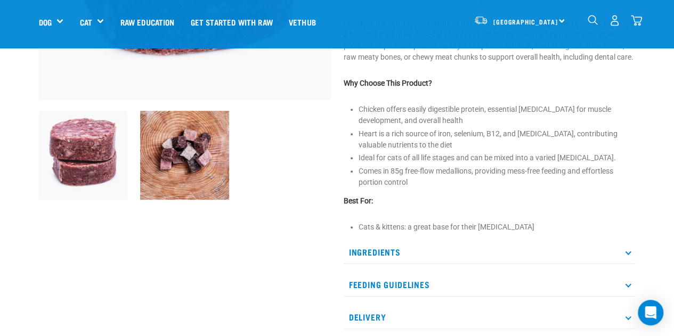
scroll to position [284, 0]
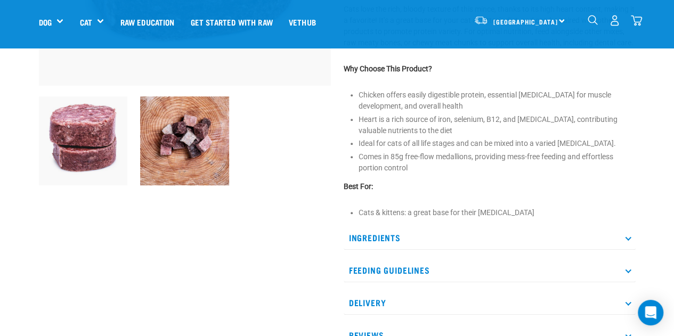
click at [401, 233] on p "Ingredients" at bounding box center [490, 238] width 292 height 24
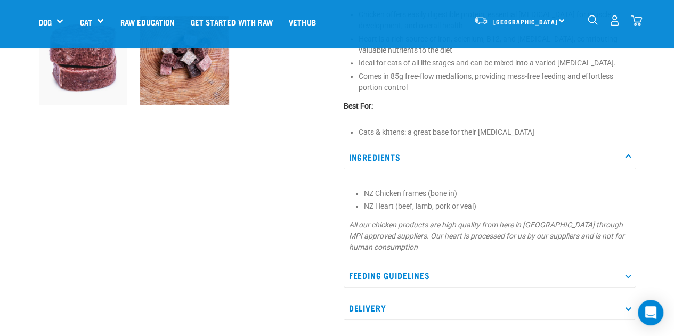
scroll to position [369, 0]
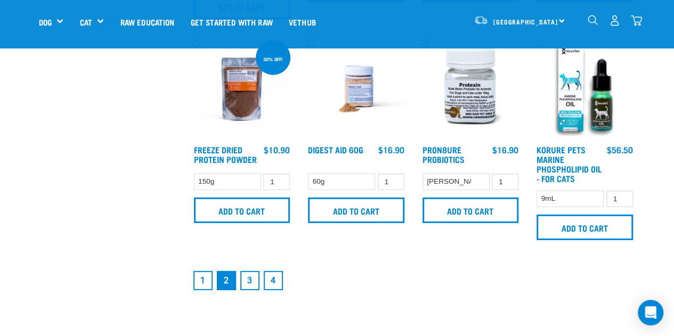
scroll to position [1511, 0]
click at [254, 277] on link "3" at bounding box center [249, 280] width 19 height 19
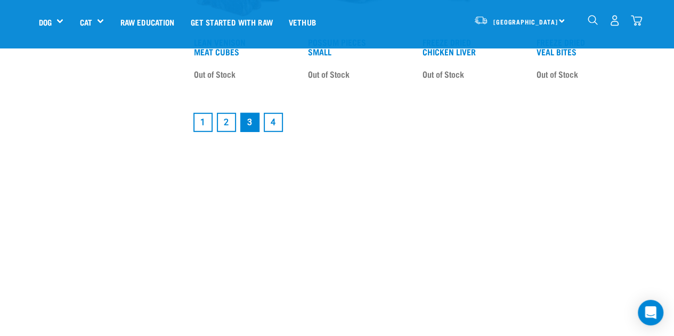
scroll to position [1580, 0]
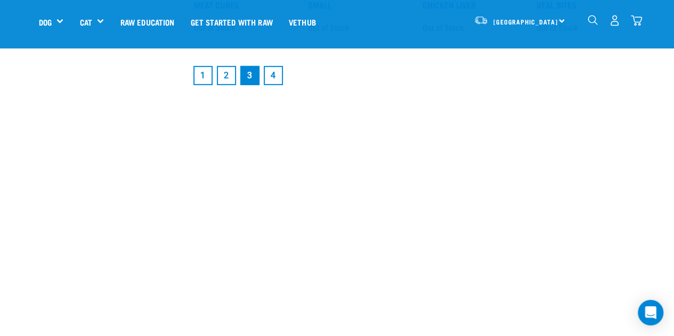
click at [225, 83] on link "2" at bounding box center [226, 75] width 19 height 19
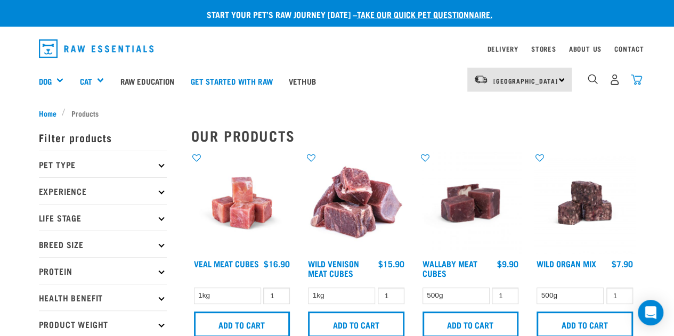
click at [638, 84] on img "dropdown navigation" at bounding box center [636, 79] width 11 height 11
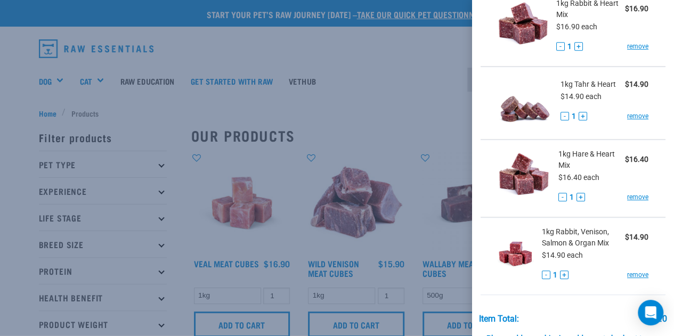
scroll to position [232, 0]
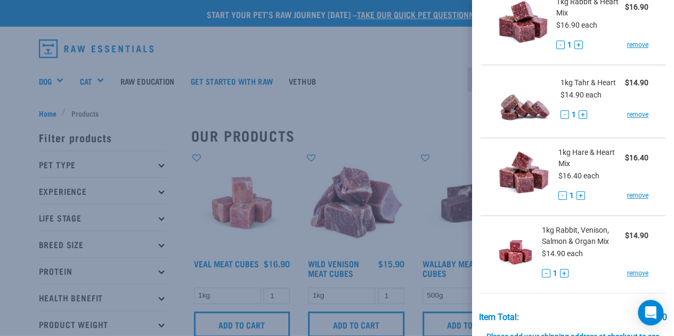
click at [366, 70] on div at bounding box center [337, 168] width 674 height 336
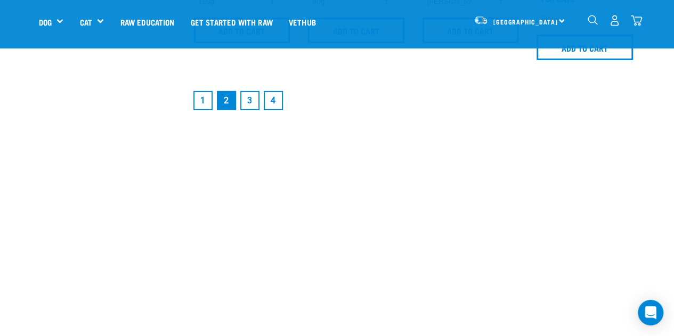
scroll to position [1714, 0]
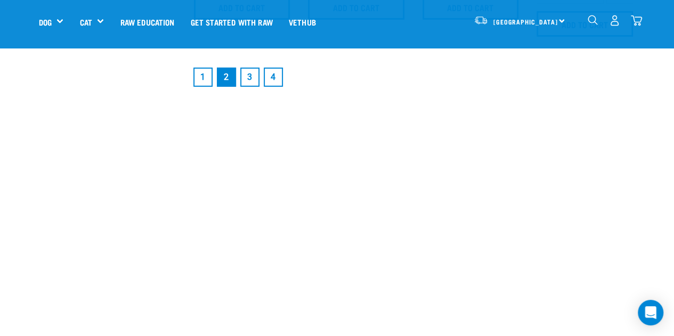
click at [199, 68] on link "1" at bounding box center [202, 77] width 19 height 19
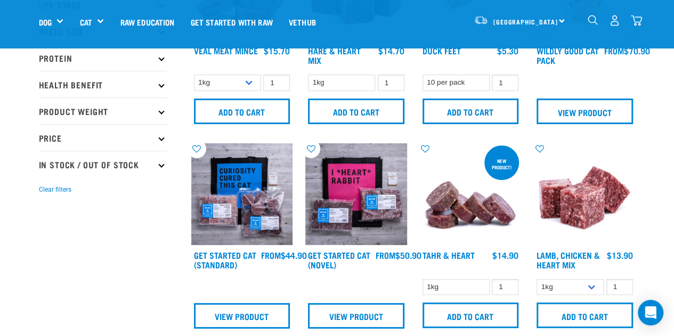
scroll to position [139, 0]
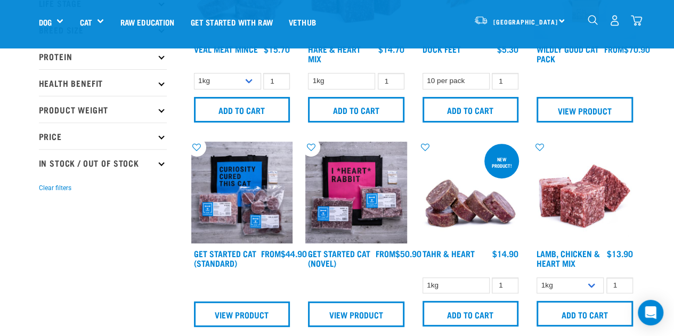
click at [66, 55] on p "Protein" at bounding box center [103, 56] width 128 height 27
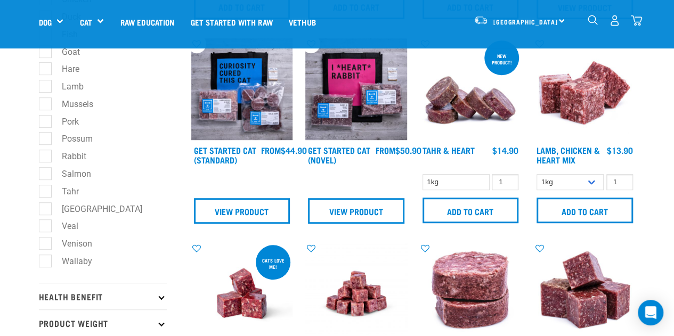
scroll to position [245, 0]
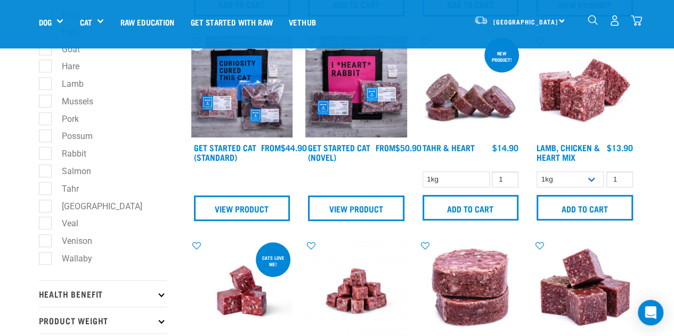
click at [46, 152] on label "Rabbit" at bounding box center [68, 153] width 46 height 13
click at [46, 152] on input "Rabbit" at bounding box center [42, 152] width 7 height 7
checkbox input "true"
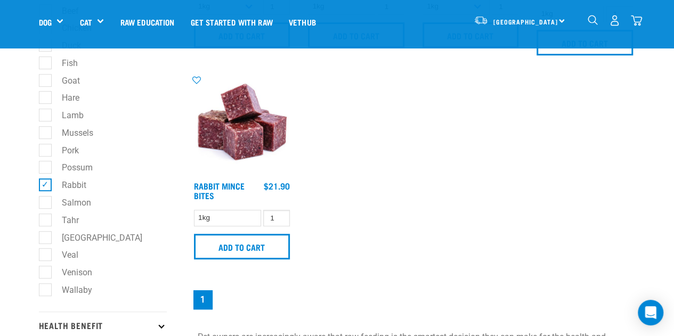
scroll to position [214, 0]
click at [45, 185] on label "Rabbit" at bounding box center [68, 184] width 46 height 13
click at [44, 185] on input "Rabbit" at bounding box center [42, 183] width 7 height 7
checkbox input "false"
click at [49, 239] on label "[GEOGRAPHIC_DATA]" at bounding box center [96, 237] width 102 height 13
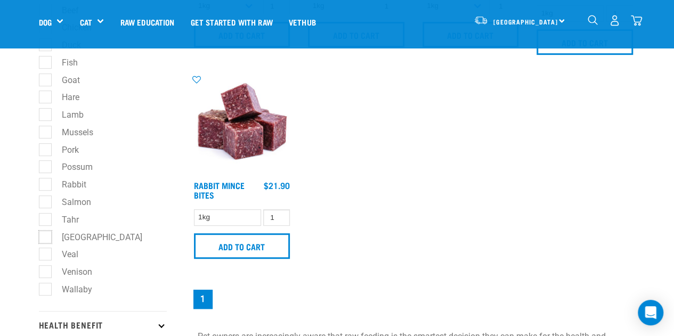
click at [46, 239] on input "[GEOGRAPHIC_DATA]" at bounding box center [42, 235] width 7 height 7
checkbox input "true"
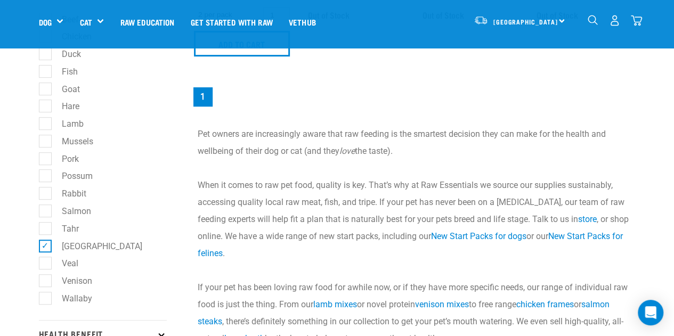
scroll to position [209, 0]
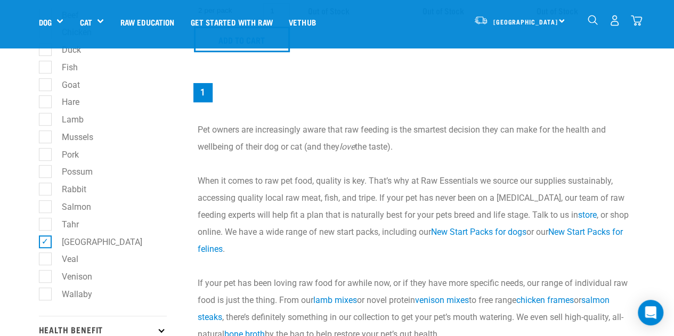
click at [46, 243] on label "[GEOGRAPHIC_DATA]" at bounding box center [96, 242] width 102 height 13
click at [46, 243] on input "[GEOGRAPHIC_DATA]" at bounding box center [42, 240] width 7 height 7
checkbox input "false"
click at [47, 189] on label "Rabbit" at bounding box center [68, 189] width 46 height 13
click at [46, 189] on input "Rabbit" at bounding box center [42, 187] width 7 height 7
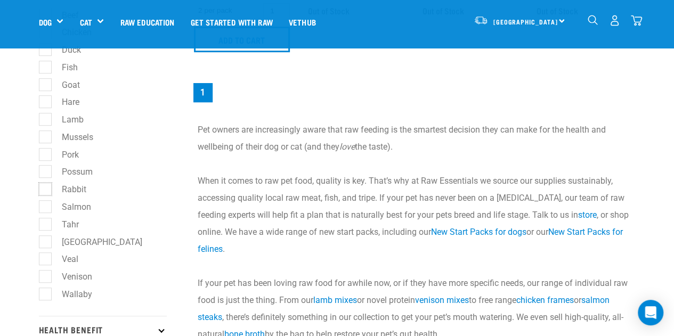
checkbox input "true"
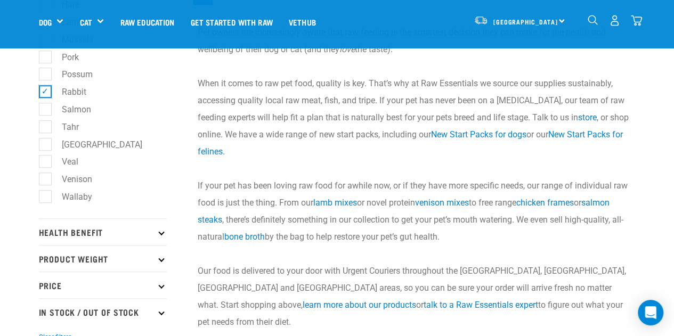
scroll to position [328, 0]
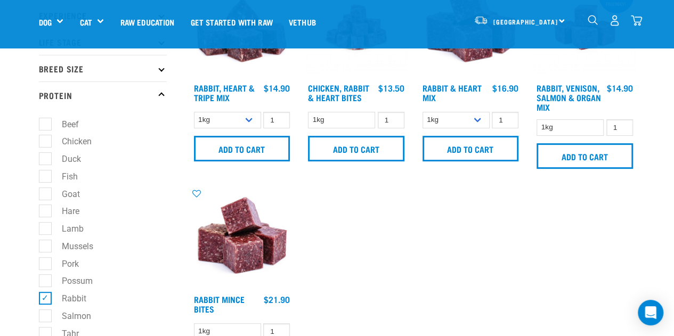
scroll to position [101, 0]
click at [45, 297] on label "Rabbit" at bounding box center [68, 297] width 46 height 13
click at [44, 297] on input "Rabbit" at bounding box center [42, 296] width 7 height 7
checkbox input "false"
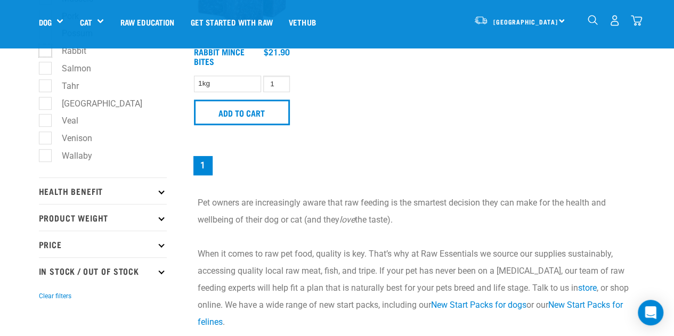
scroll to position [361, 0]
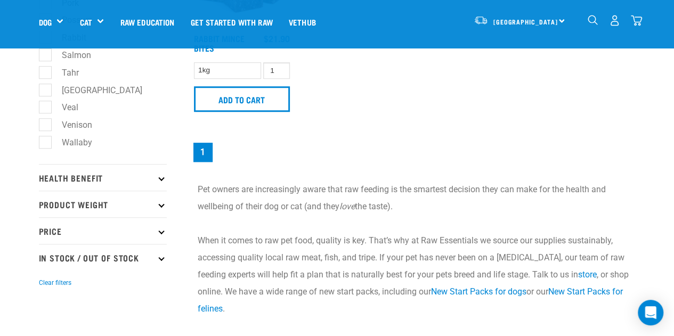
click at [51, 180] on p "Health Benefit" at bounding box center [103, 177] width 128 height 27
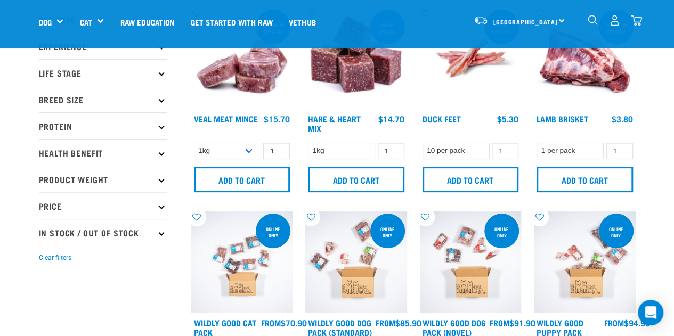
scroll to position [64, 0]
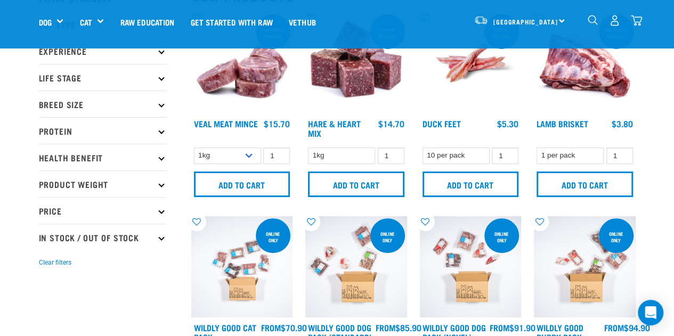
click at [55, 155] on p "Health Benefit" at bounding box center [103, 157] width 128 height 27
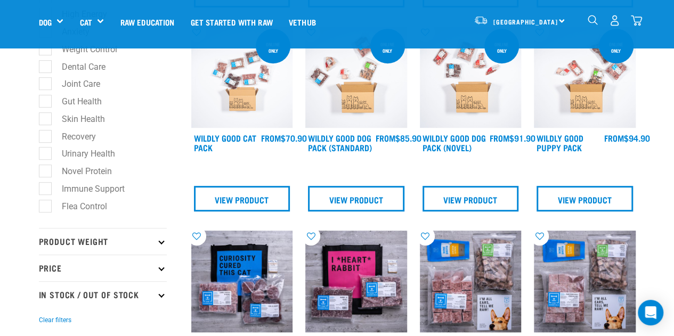
scroll to position [255, 0]
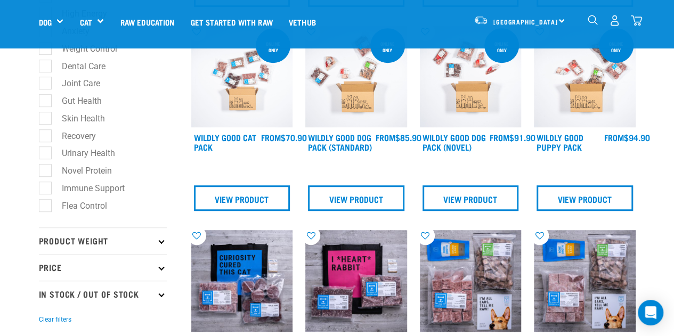
click at [45, 174] on label "Novel Protein" at bounding box center [80, 170] width 71 height 13
click at [43, 173] on input "Novel Protein" at bounding box center [42, 169] width 7 height 7
checkbox input "true"
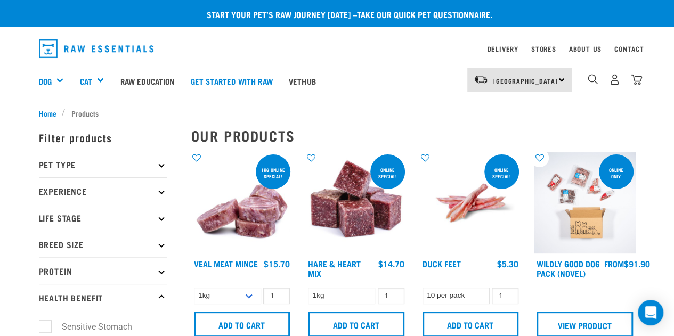
click at [77, 164] on p "Pet Type" at bounding box center [103, 164] width 128 height 27
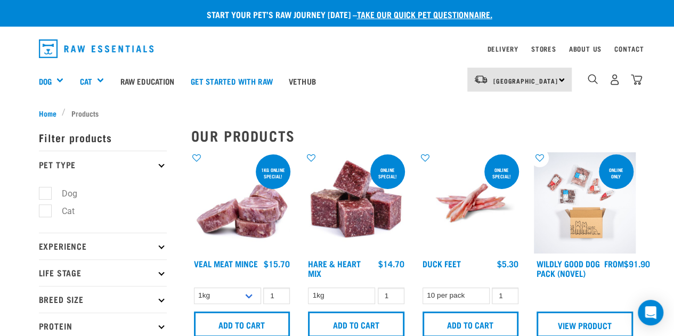
click at [45, 210] on label "Cat" at bounding box center [62, 211] width 34 height 13
click at [45, 210] on input "Cat" at bounding box center [42, 209] width 7 height 7
checkbox input "true"
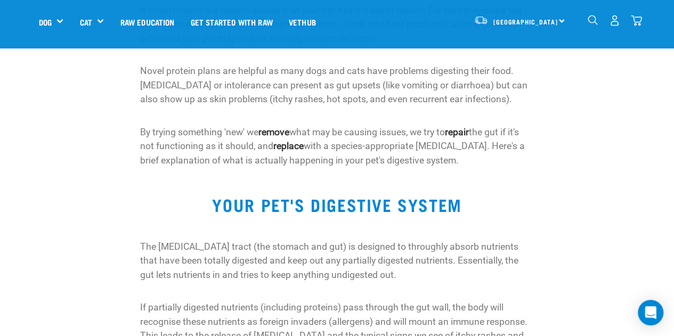
scroll to position [468, 0]
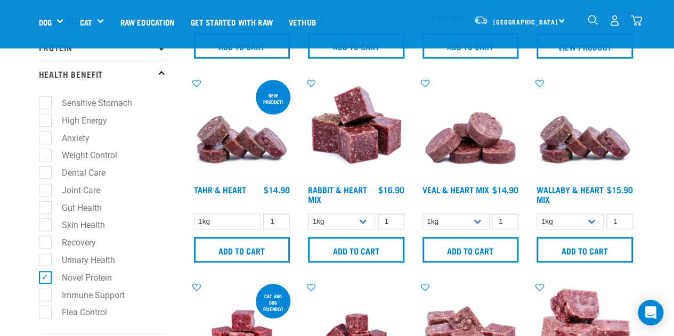
scroll to position [217, 0]
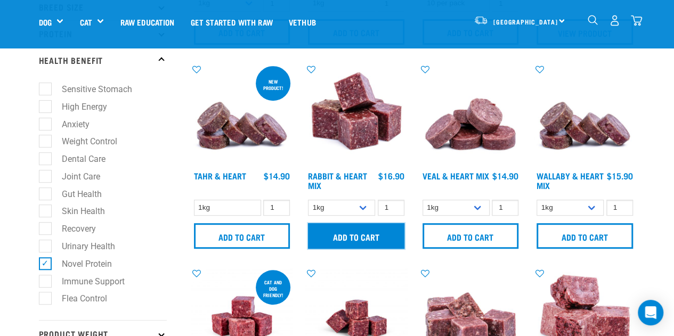
click at [354, 231] on input "Add to cart" at bounding box center [356, 236] width 96 height 26
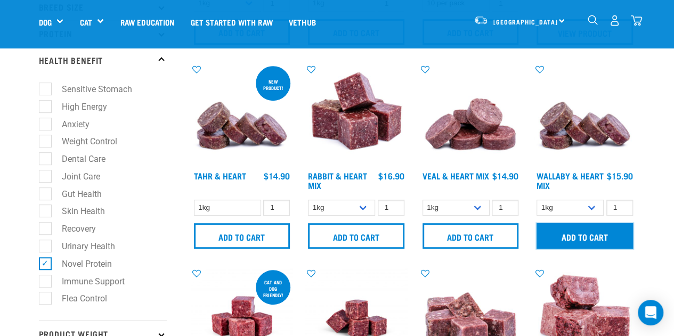
click at [584, 231] on input "Add to cart" at bounding box center [585, 236] width 96 height 26
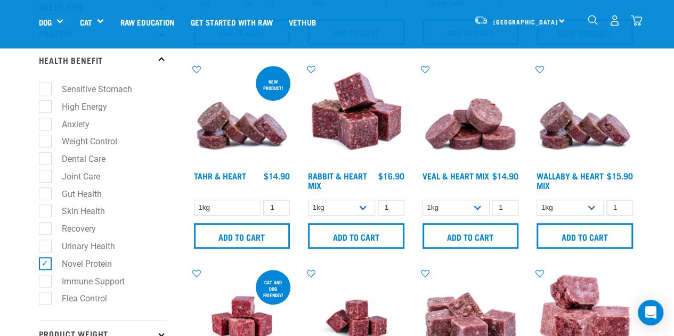
click at [45, 265] on label "Novel Protein" at bounding box center [80, 263] width 71 height 13
click at [43, 265] on input "Novel Protein" at bounding box center [42, 261] width 7 height 7
checkbox input "false"
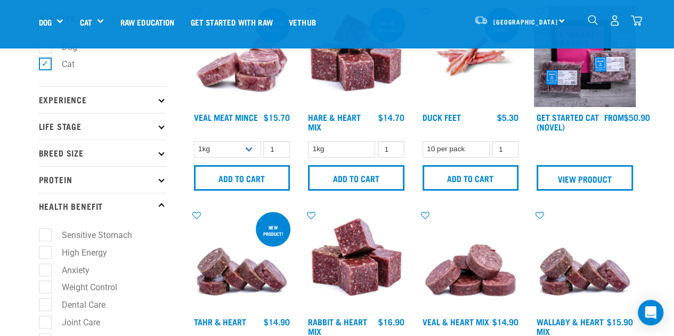
scroll to position [57, 0]
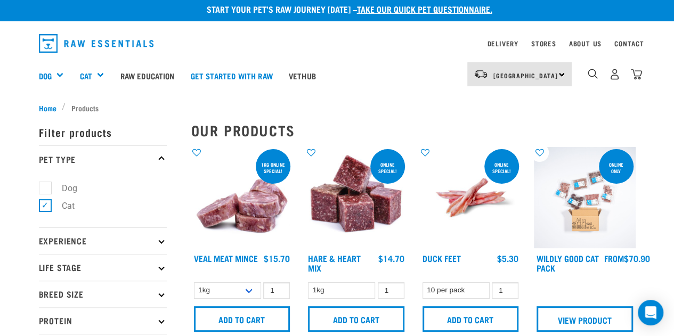
click at [591, 66] on div "8" at bounding box center [614, 74] width 55 height 24
click at [590, 70] on img "dropdown navigation" at bounding box center [593, 74] width 10 height 10
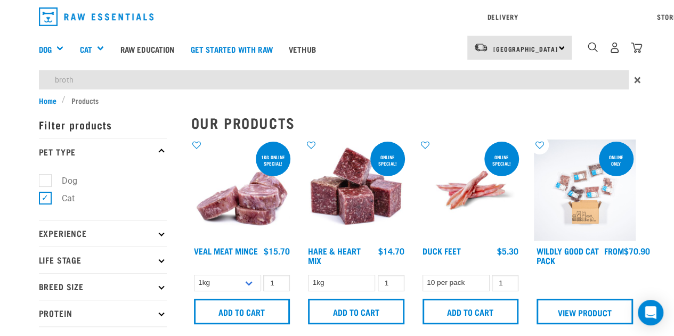
type input "broth"
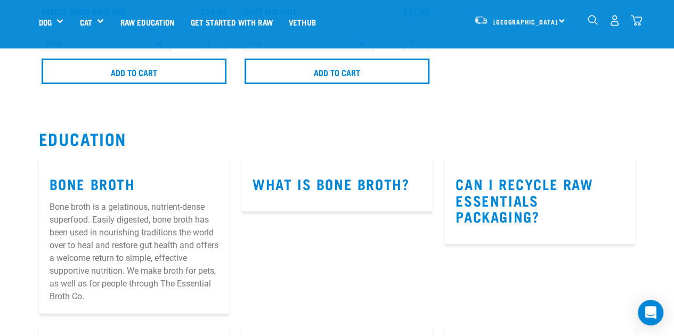
scroll to position [1827, 0]
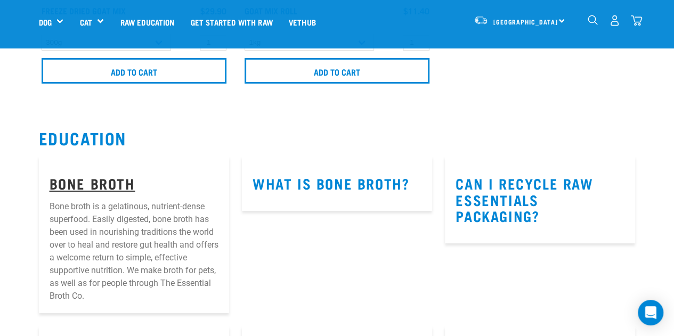
click at [120, 187] on link "Bone Broth" at bounding box center [93, 183] width 86 height 8
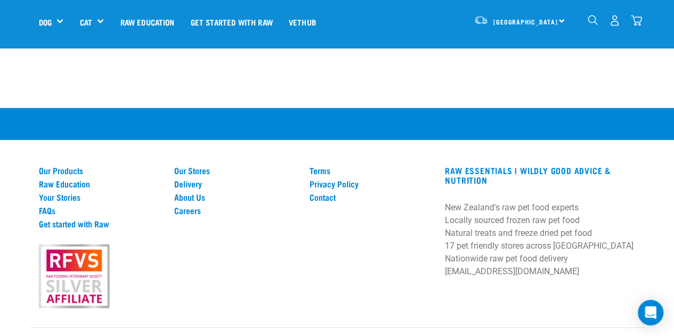
scroll to position [1515, 0]
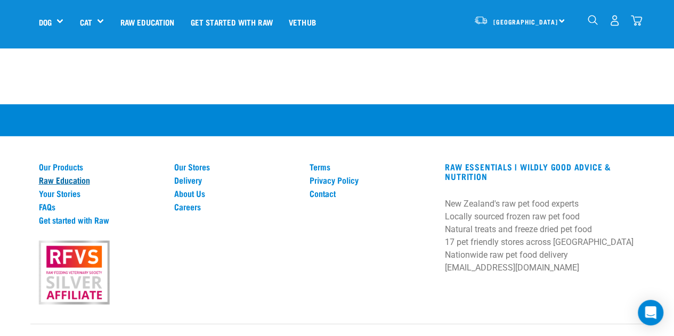
click at [84, 175] on link "Raw Education" at bounding box center [100, 180] width 123 height 10
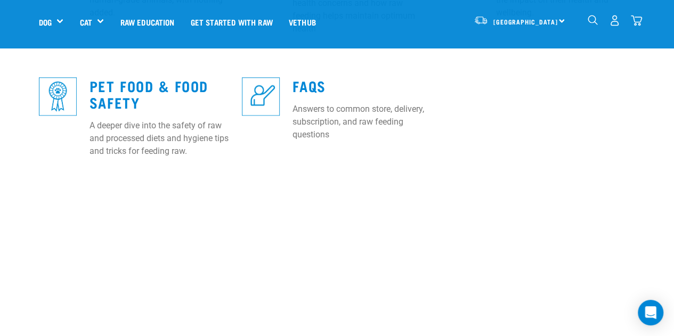
scroll to position [564, 0]
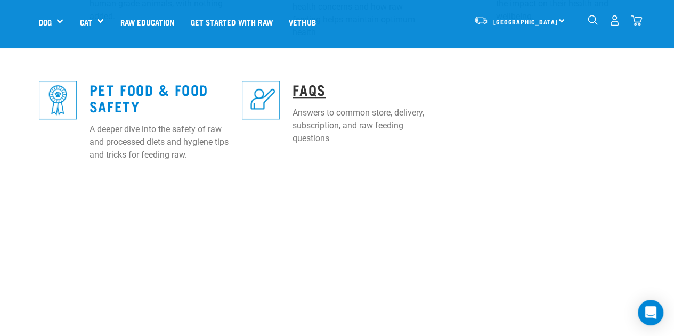
click at [311, 85] on link "FAQs" at bounding box center [309, 89] width 33 height 8
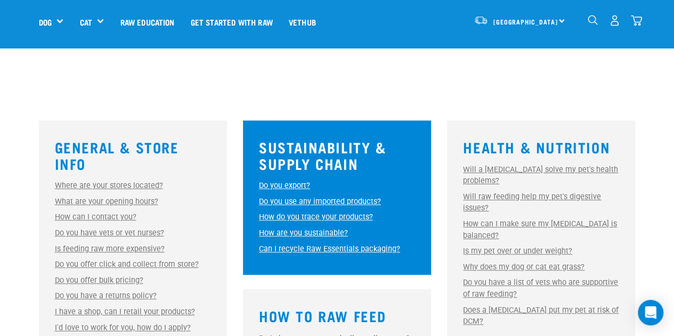
scroll to position [283, 0]
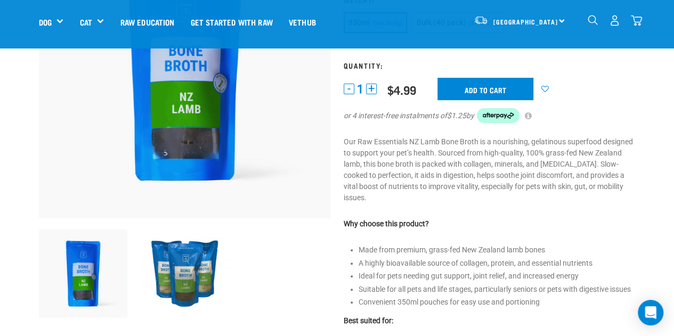
scroll to position [157, 0]
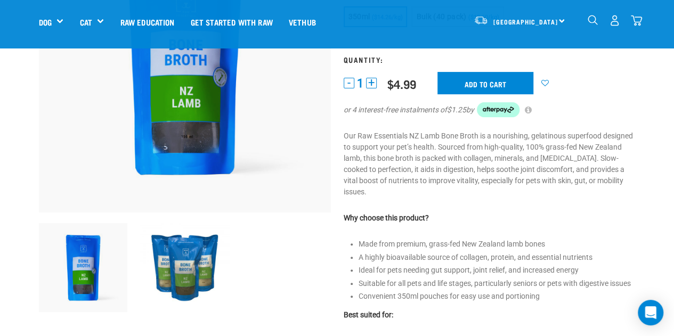
click at [295, 172] on img at bounding box center [185, 67] width 292 height 292
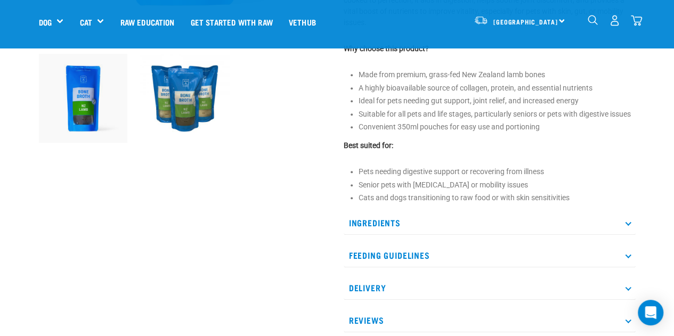
scroll to position [327, 0]
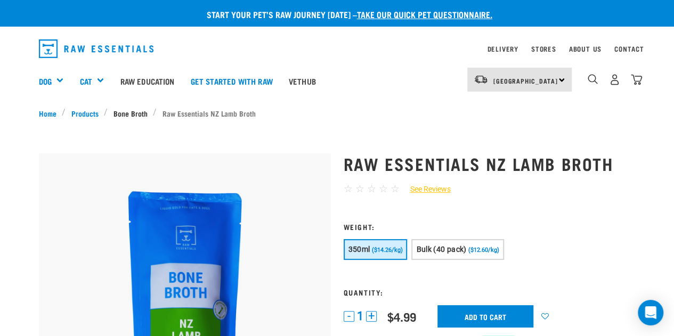
click at [127, 113] on link "Bone Broth" at bounding box center [130, 113] width 45 height 11
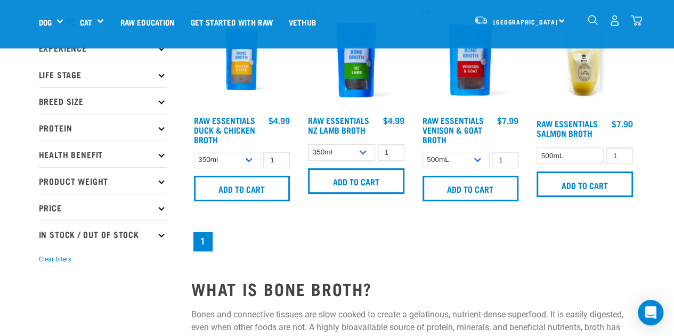
scroll to position [70, 0]
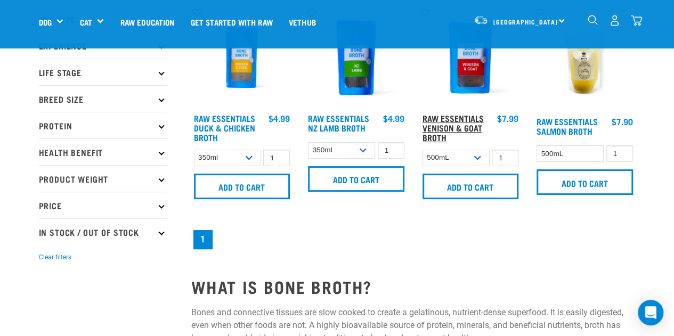
click at [463, 116] on link "Raw Essentials Venison & Goat Broth" at bounding box center [453, 128] width 61 height 24
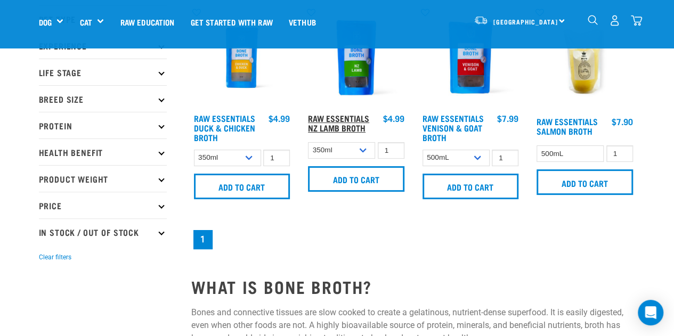
click at [339, 122] on link "Raw Essentials NZ Lamb Broth" at bounding box center [338, 123] width 61 height 14
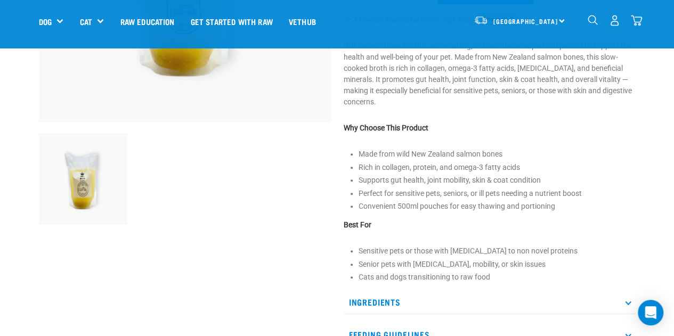
scroll to position [247, 0]
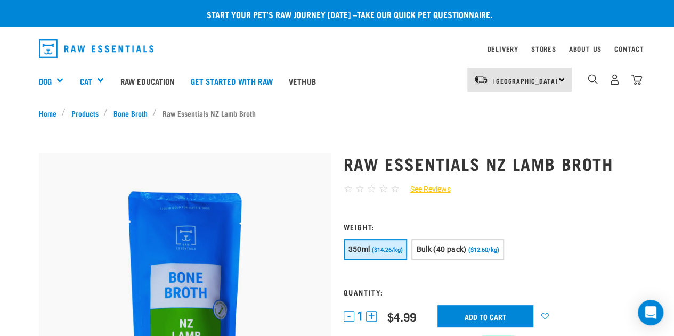
drag, startPoint x: 0, startPoint y: 0, endPoint x: 366, endPoint y: 67, distance: 372.2
click at [366, 67] on div "Dog Shop All Dog Get Started Packs Wildly Good Meal Packs Shop By Category" at bounding box center [340, 81] width 603 height 43
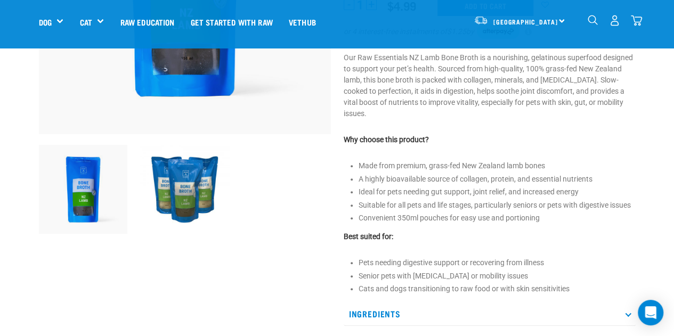
scroll to position [236, 0]
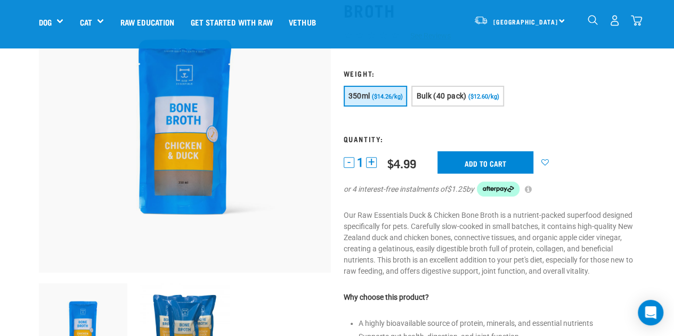
scroll to position [103, 0]
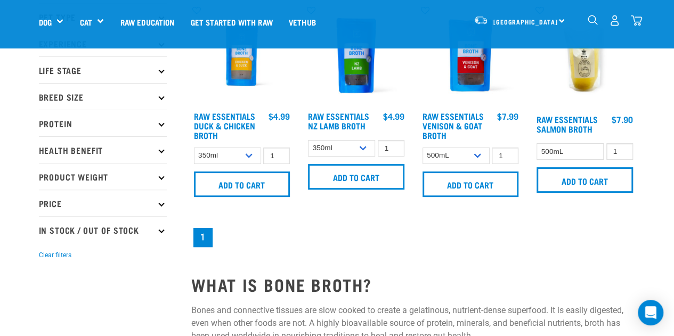
scroll to position [71, 0]
click at [441, 126] on link "Raw Essentials Venison & Goat Broth" at bounding box center [453, 126] width 61 height 24
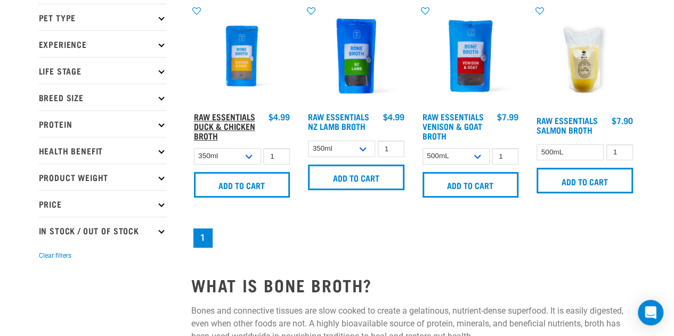
click at [231, 114] on link "Raw Essentials Duck & Chicken Broth" at bounding box center [224, 126] width 61 height 24
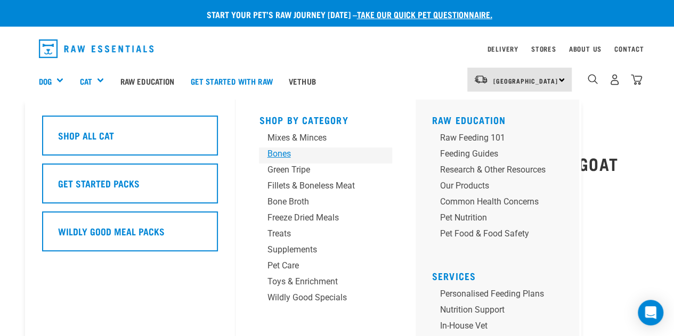
click at [278, 152] on div "Bones" at bounding box center [317, 154] width 100 height 13
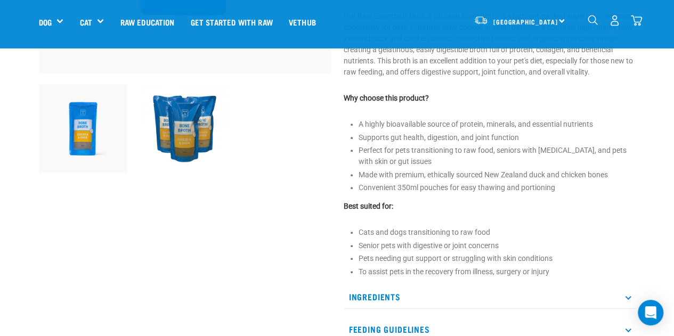
scroll to position [297, 0]
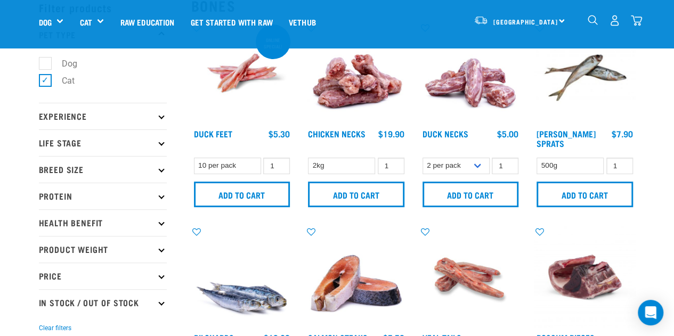
scroll to position [55, 0]
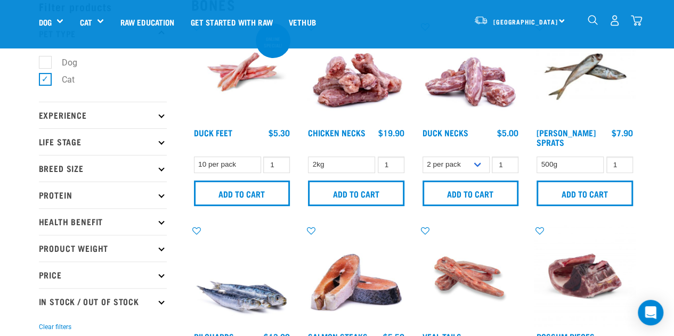
click at [471, 87] on img at bounding box center [471, 72] width 102 height 102
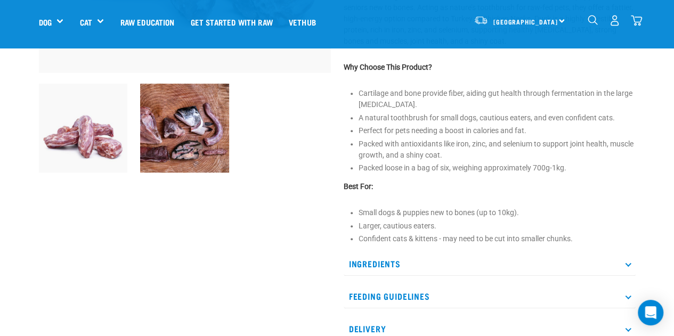
scroll to position [294, 0]
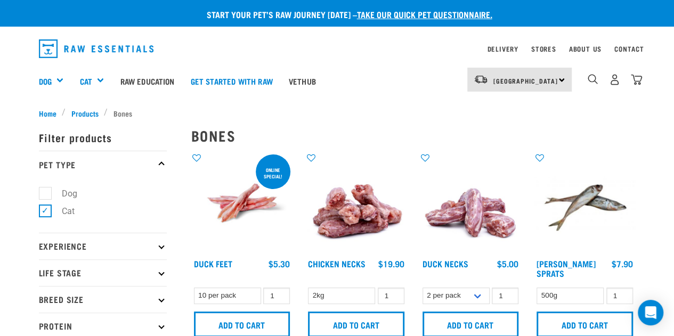
click at [639, 85] on div "8" at bounding box center [614, 80] width 55 height 24
click at [637, 78] on img "dropdown navigation" at bounding box center [636, 79] width 11 height 11
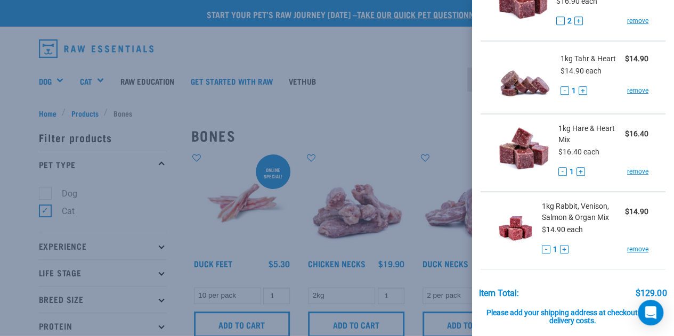
scroll to position [259, 0]
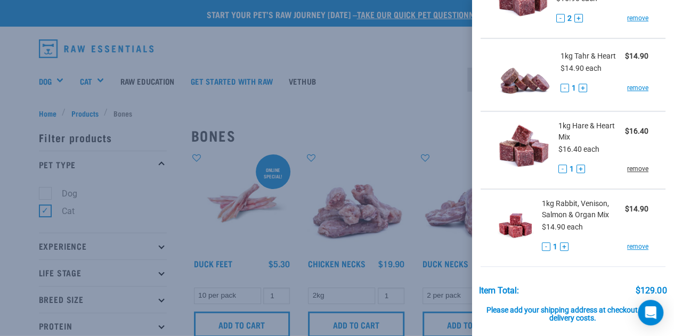
click at [627, 168] on link "remove" at bounding box center [637, 169] width 21 height 10
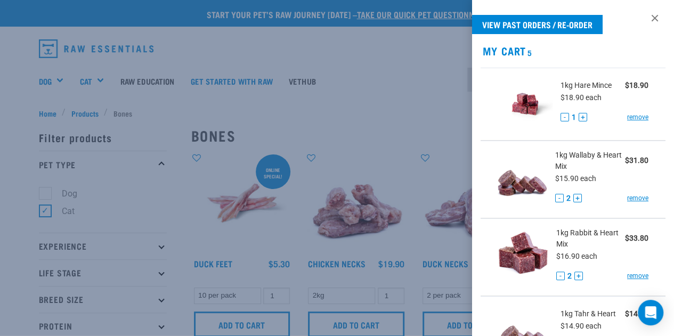
scroll to position [2, 0]
click at [399, 84] on div at bounding box center [337, 168] width 674 height 336
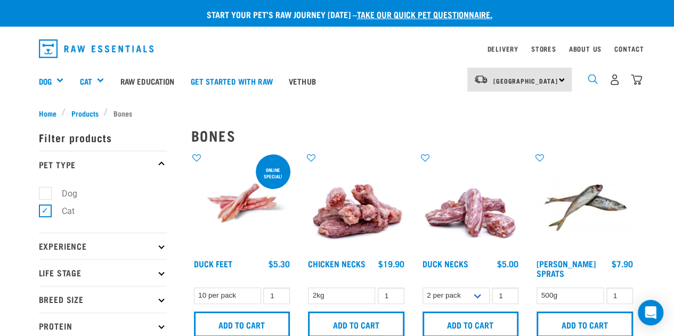
click at [595, 81] on img "dropdown navigation" at bounding box center [593, 79] width 10 height 10
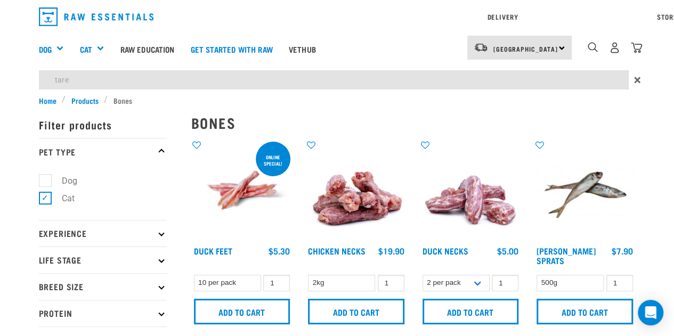
type input "tare"
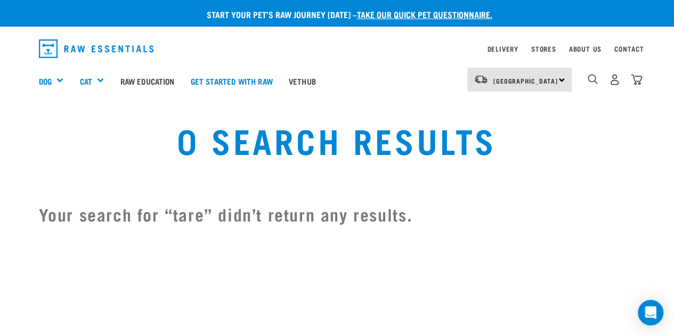
click at [585, 85] on div "7" at bounding box center [607, 81] width 70 height 43
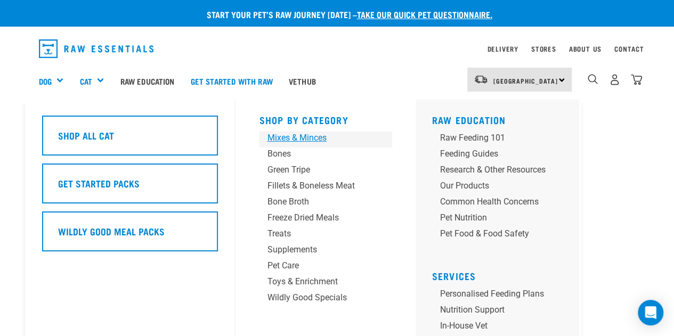
click at [277, 134] on div "Mixes & Minces" at bounding box center [317, 138] width 100 height 13
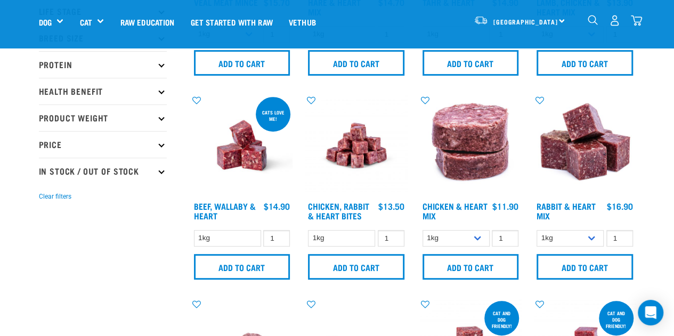
scroll to position [186, 0]
click at [50, 67] on p "Protein" at bounding box center [103, 64] width 128 height 27
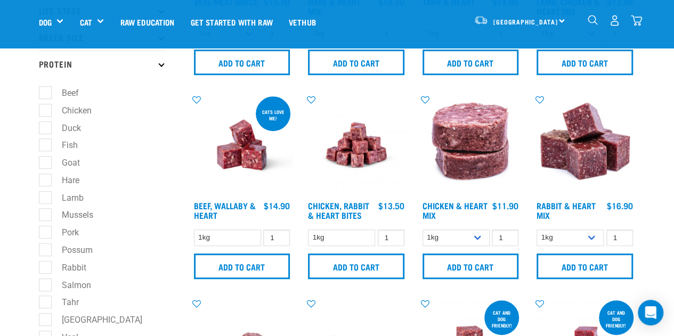
scroll to position [286, 0]
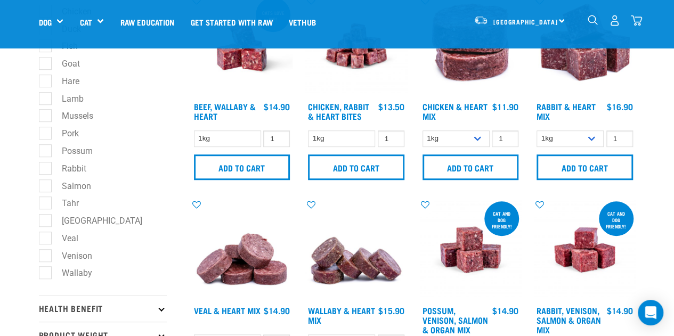
click at [46, 204] on label "Tahr" at bounding box center [64, 203] width 38 height 13
click at [46, 204] on input "Tahr" at bounding box center [42, 201] width 7 height 7
checkbox input "true"
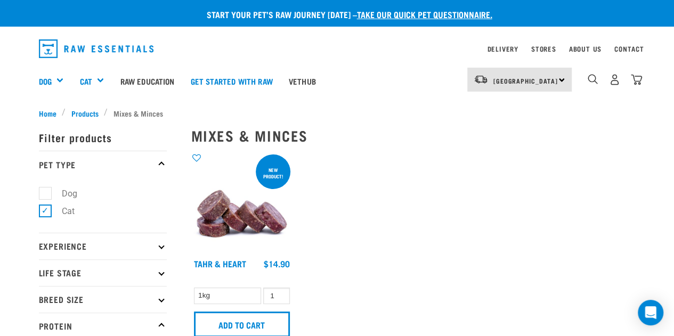
click at [229, 219] on img at bounding box center [242, 203] width 102 height 102
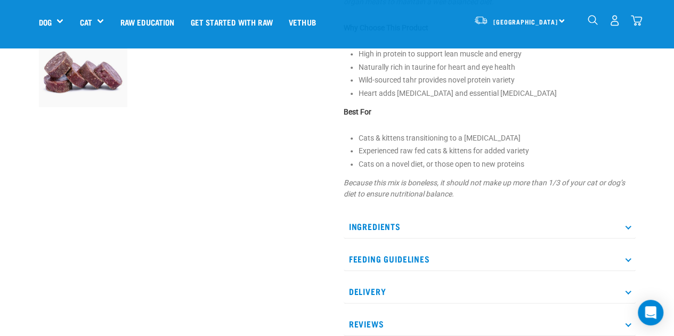
scroll to position [363, 0]
click at [407, 223] on p "Ingredients" at bounding box center [490, 226] width 292 height 24
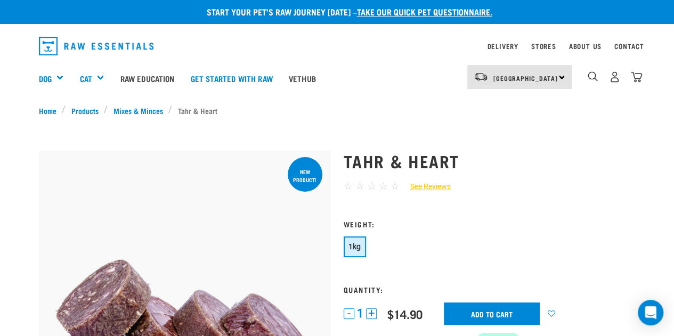
scroll to position [0, 0]
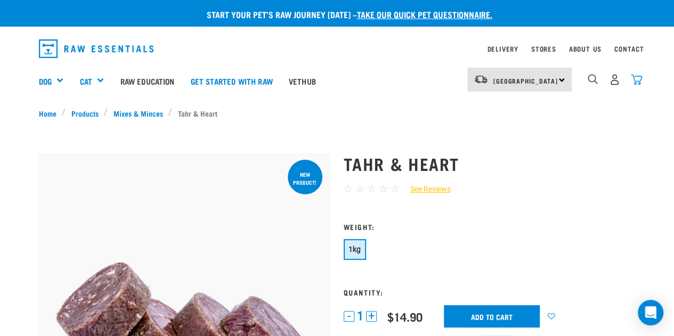
click at [637, 74] on img "dropdown navigation" at bounding box center [636, 79] width 11 height 11
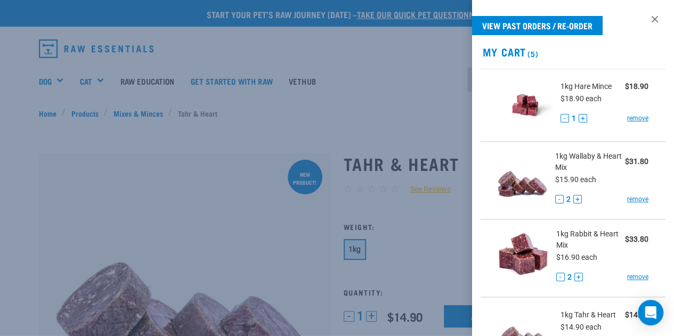
click at [148, 110] on div at bounding box center [337, 168] width 674 height 336
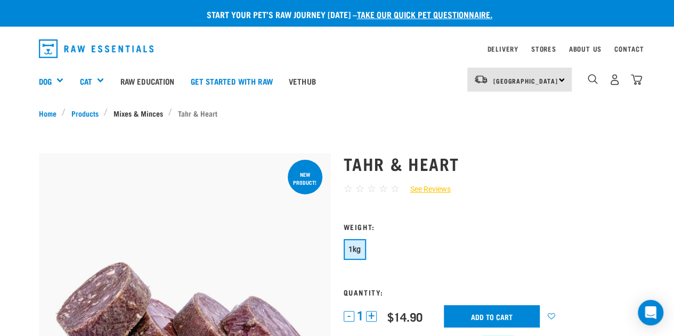
click at [150, 115] on link "Mixes & Minces" at bounding box center [138, 113] width 61 height 11
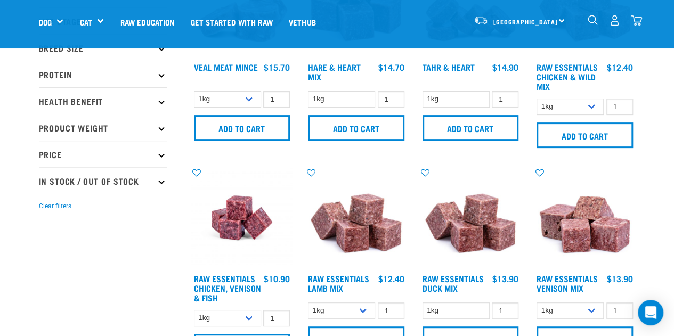
scroll to position [122, 0]
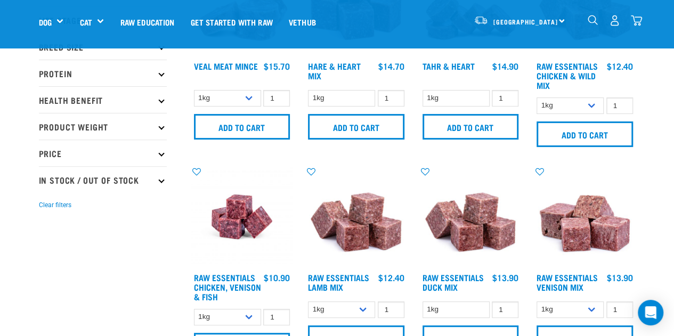
click at [62, 74] on p "Protein" at bounding box center [103, 73] width 128 height 27
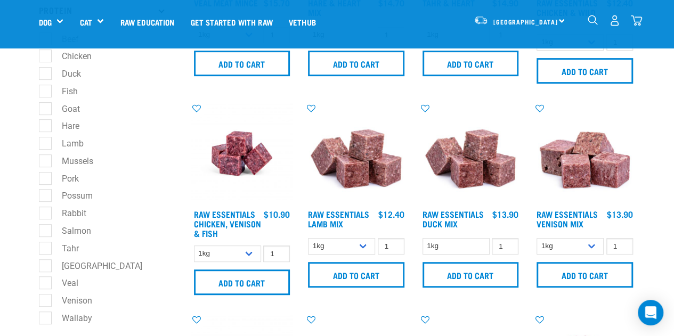
scroll to position [184, 0]
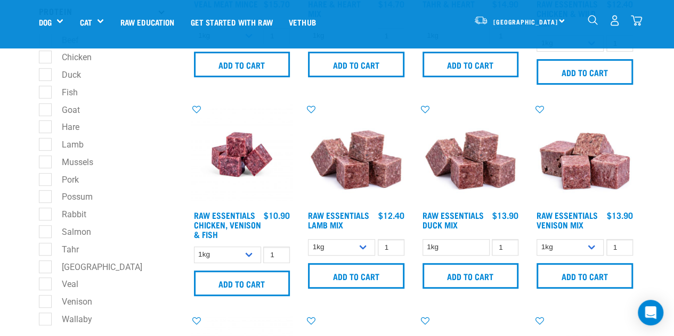
click at [46, 124] on label "Hare" at bounding box center [64, 126] width 39 height 13
click at [46, 124] on input "Hare" at bounding box center [42, 125] width 7 height 7
checkbox input "true"
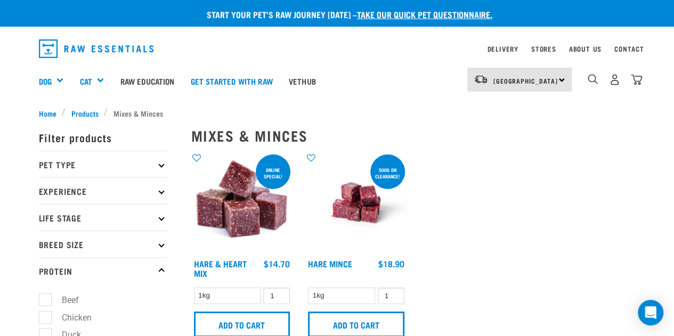
click at [239, 188] on img at bounding box center [242, 203] width 102 height 102
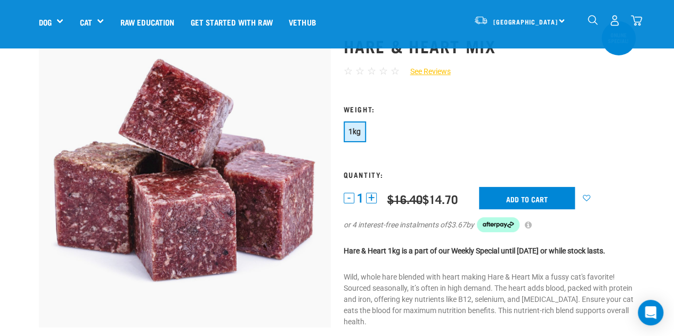
scroll to position [40, 0]
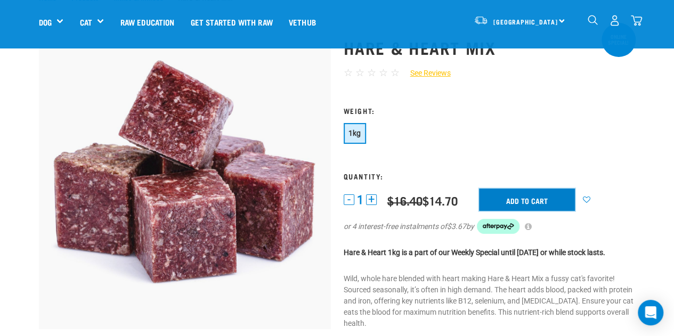
click at [524, 196] on input "Add to cart" at bounding box center [527, 200] width 96 height 22
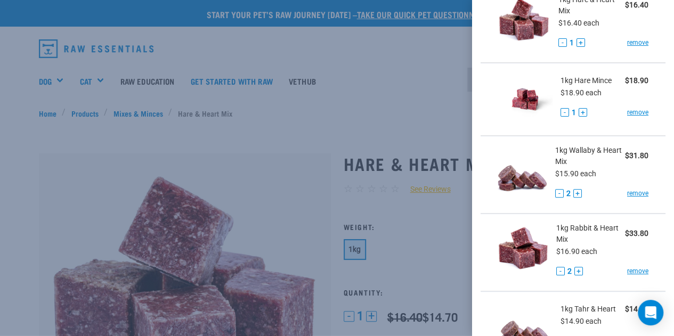
scroll to position [84, 0]
click at [385, 67] on div at bounding box center [337, 168] width 674 height 336
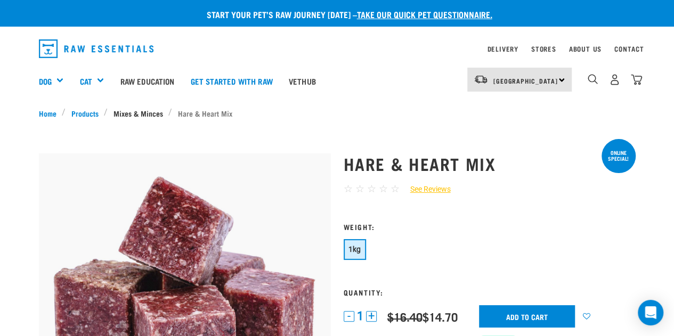
click at [145, 115] on link "Mixes & Minces" at bounding box center [138, 113] width 61 height 11
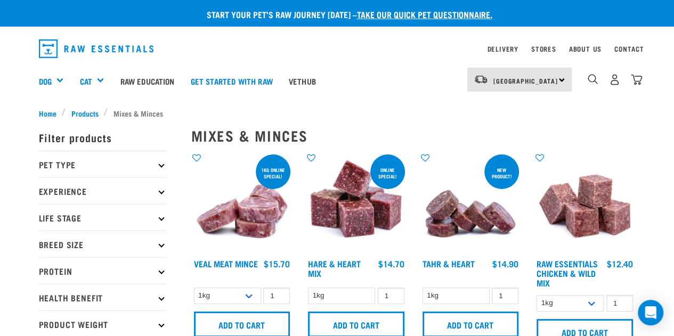
click at [58, 265] on p "Protein" at bounding box center [103, 270] width 128 height 27
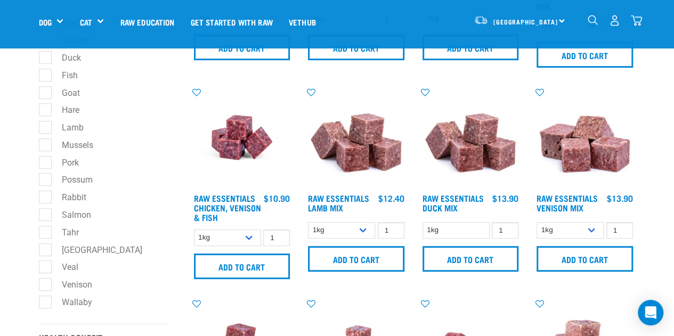
scroll to position [202, 0]
click at [45, 303] on label "Wallaby" at bounding box center [71, 301] width 52 height 13
click at [41, 303] on input "Wallaby" at bounding box center [42, 299] width 7 height 7
checkbox input "true"
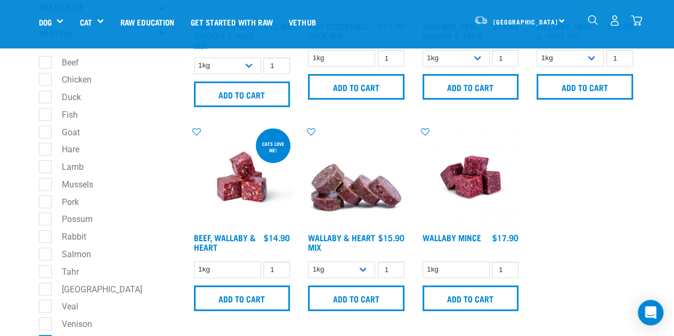
scroll to position [163, 0]
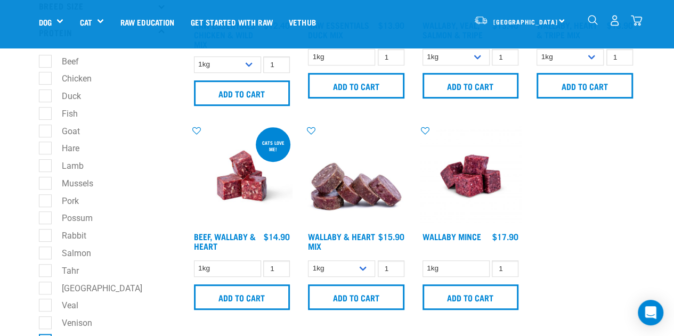
click at [377, 185] on img at bounding box center [356, 176] width 102 height 102
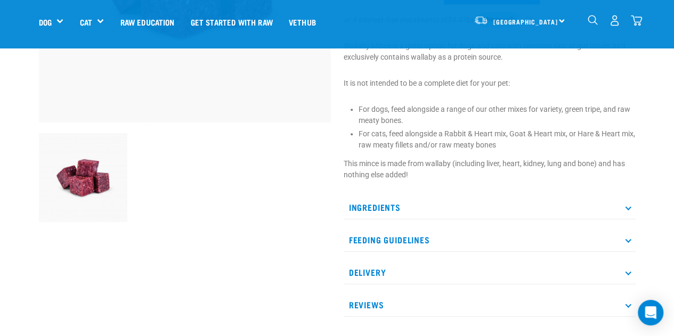
scroll to position [248, 0]
click at [394, 205] on p "Ingredients" at bounding box center [490, 207] width 292 height 24
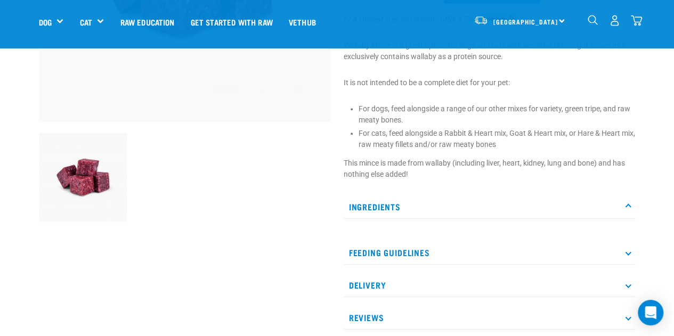
click at [356, 208] on p "Ingredients" at bounding box center [490, 207] width 292 height 24
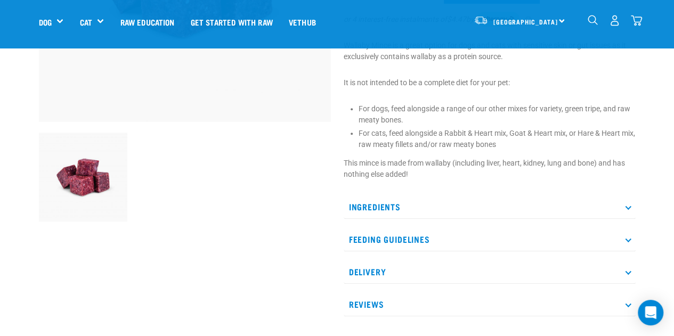
click at [356, 209] on p "Ingredients" at bounding box center [490, 207] width 292 height 24
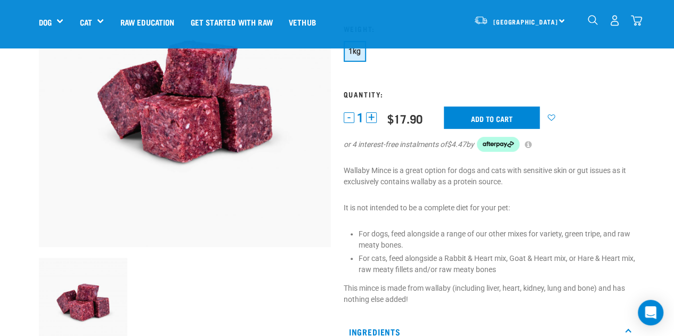
scroll to position [108, 0]
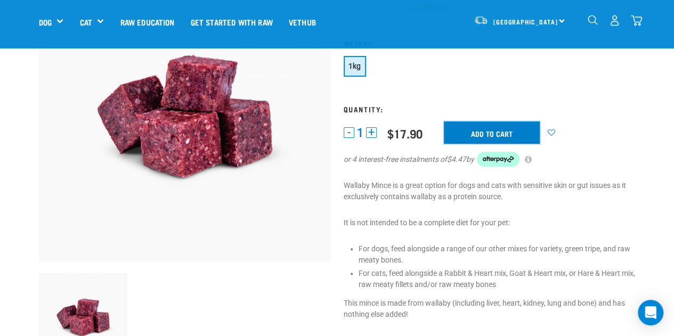
click at [467, 129] on input "Add to cart" at bounding box center [492, 132] width 96 height 22
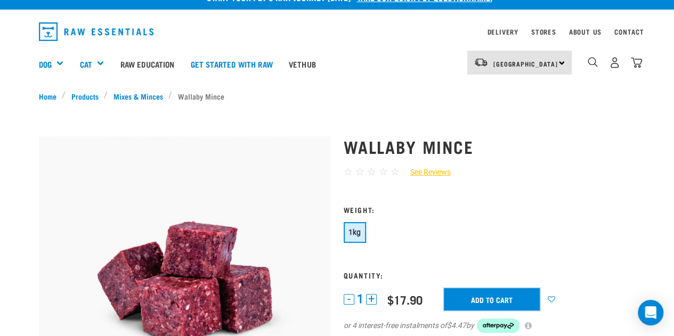
scroll to position [12, 0]
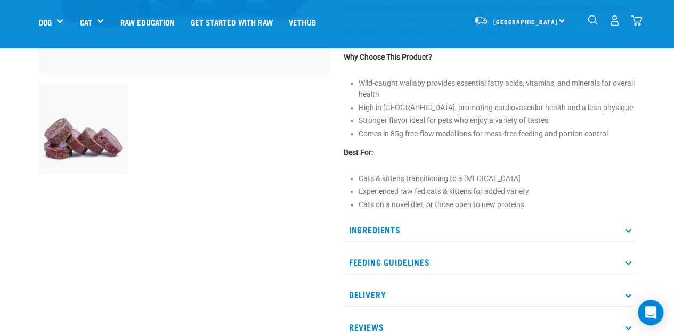
scroll to position [296, 0]
click at [353, 232] on p "Ingredients" at bounding box center [490, 229] width 292 height 24
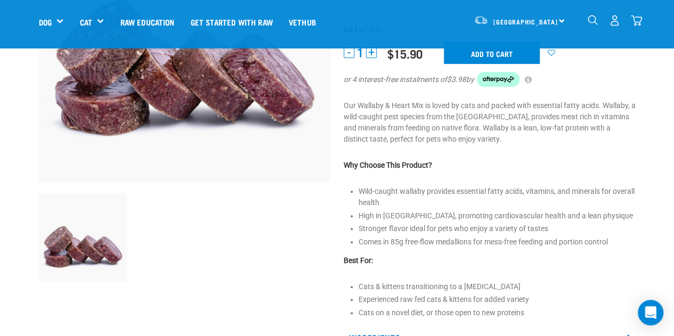
scroll to position [186, 0]
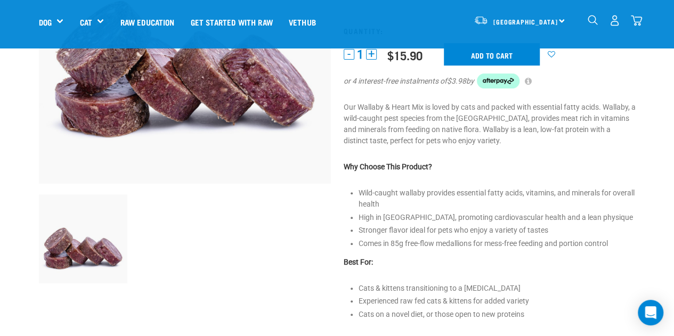
click at [637, 18] on img "dropdown navigation" at bounding box center [636, 20] width 11 height 11
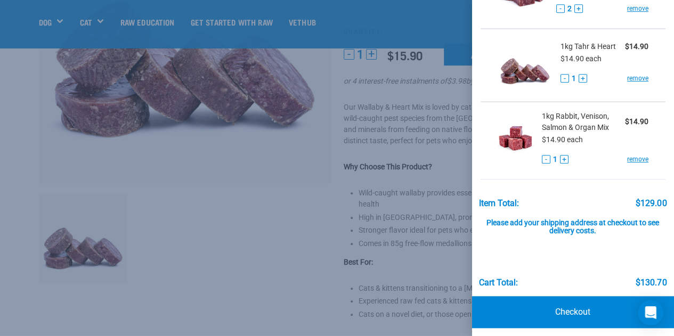
scroll to position [348, 0]
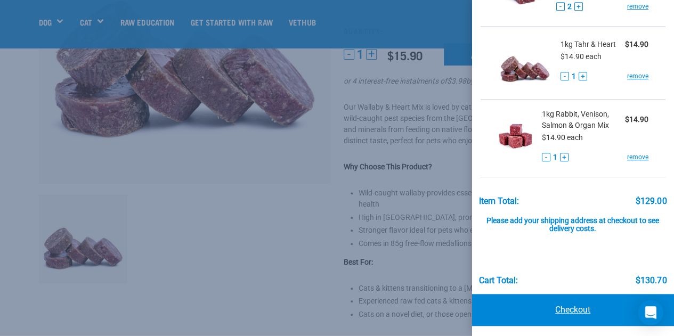
click at [573, 302] on link "Checkout" at bounding box center [573, 310] width 202 height 32
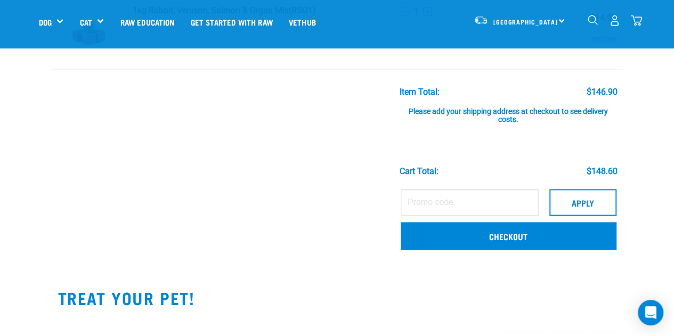
scroll to position [530, 0]
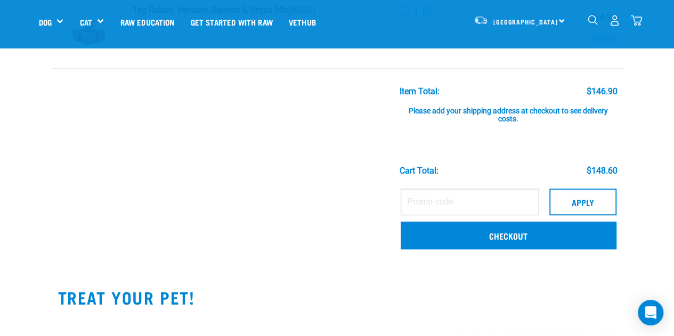
click at [501, 110] on div "Please add your shipping address at checkout to see delivery costs." at bounding box center [508, 110] width 217 height 28
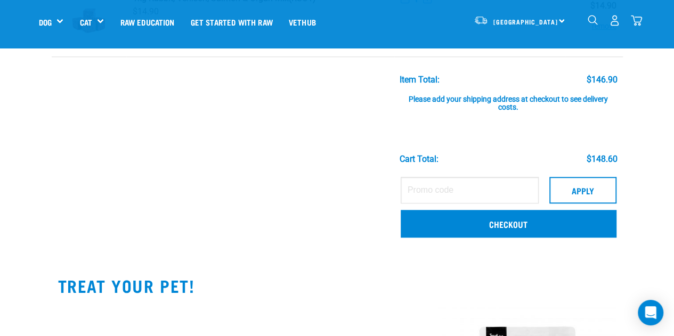
scroll to position [544, 0]
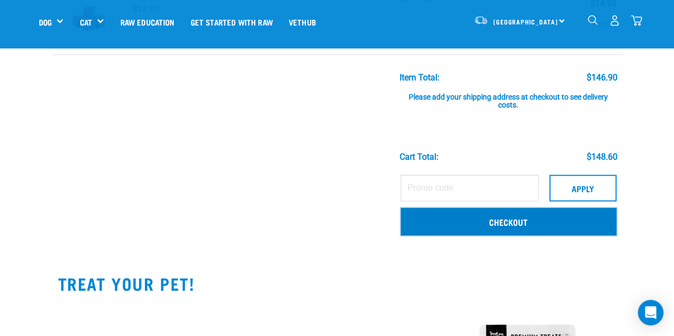
click at [452, 215] on link "Checkout" at bounding box center [509, 222] width 216 height 28
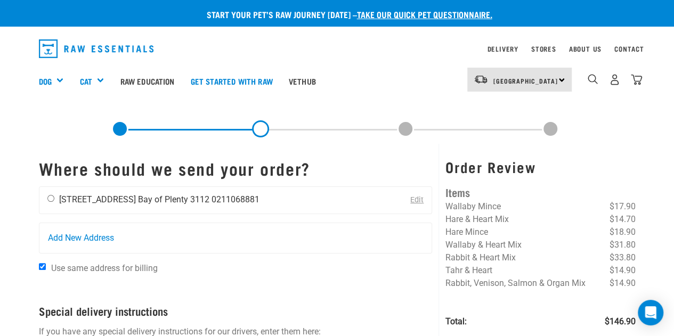
click at [50, 198] on input "radio" at bounding box center [50, 198] width 7 height 7
radio input "true"
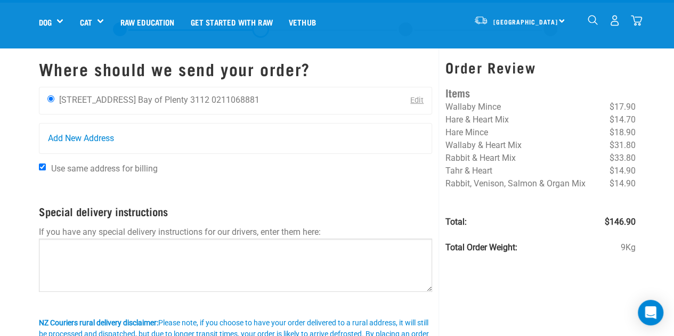
scroll to position [92, 0]
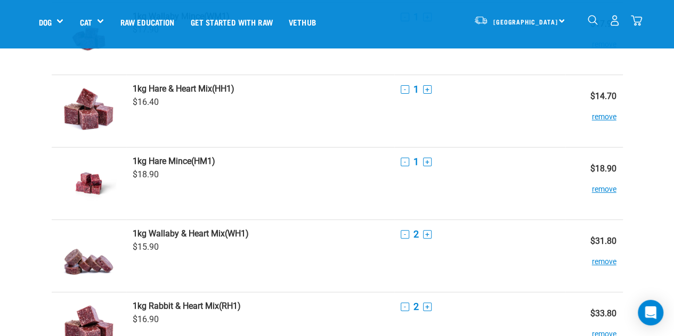
scroll to position [95, 0]
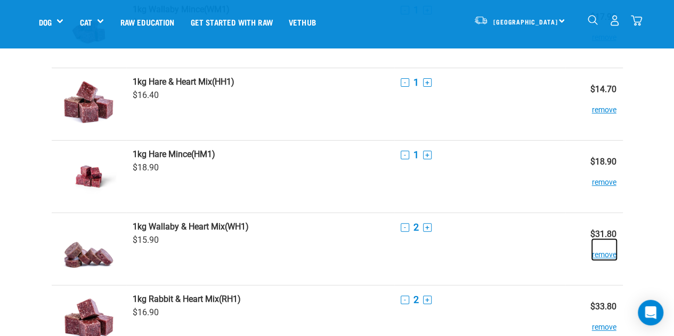
click at [604, 252] on button "remove" at bounding box center [604, 249] width 25 height 21
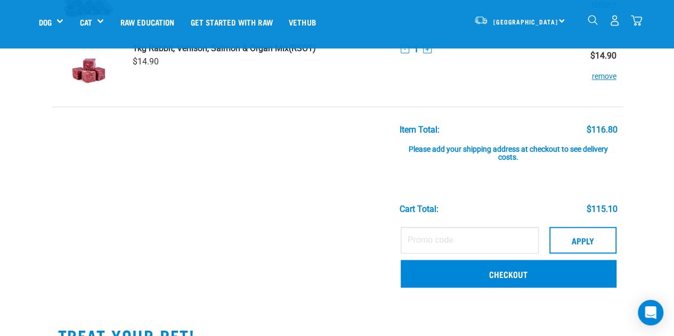
scroll to position [421, 0]
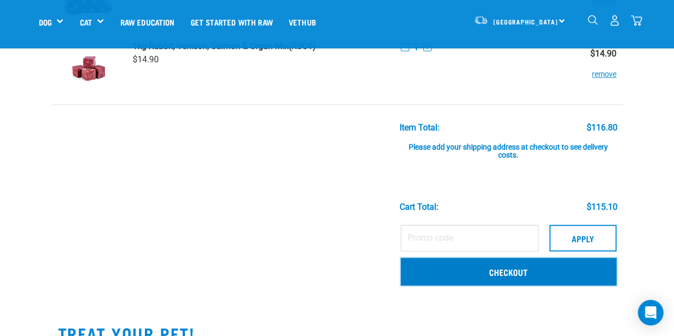
click at [504, 269] on link "Checkout" at bounding box center [509, 272] width 216 height 28
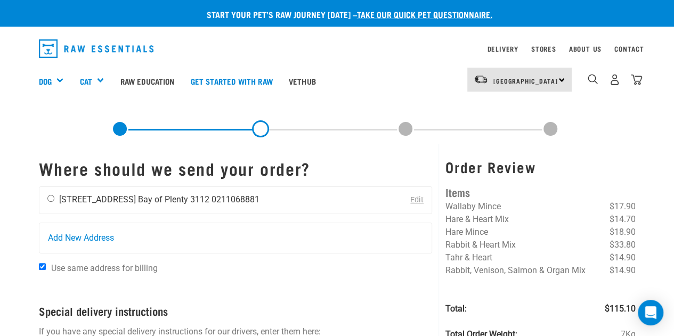
click at [51, 198] on input "radio" at bounding box center [50, 198] width 7 height 7
radio input "true"
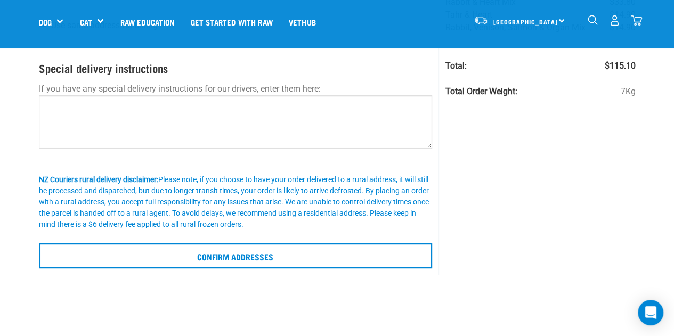
scroll to position [168, 0]
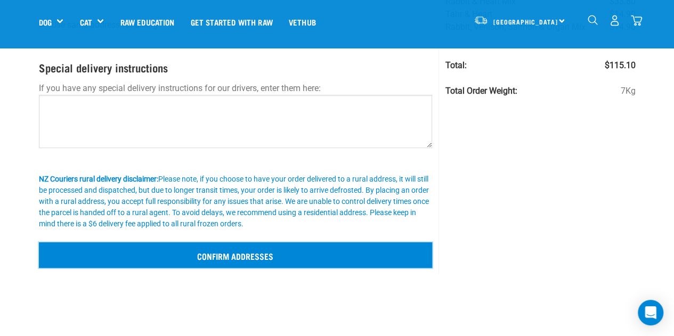
click at [241, 248] on input "Confirm addresses" at bounding box center [236, 255] width 394 height 26
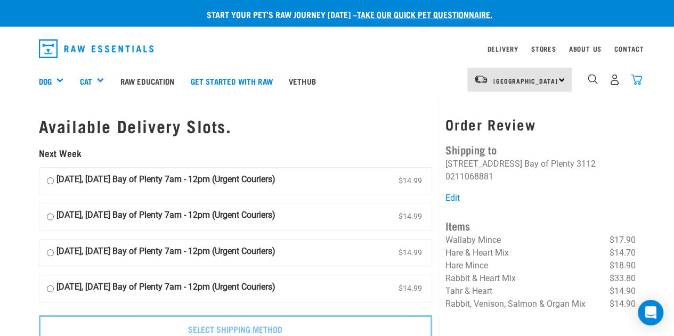
click at [635, 81] on img "dropdown navigation" at bounding box center [636, 79] width 11 height 11
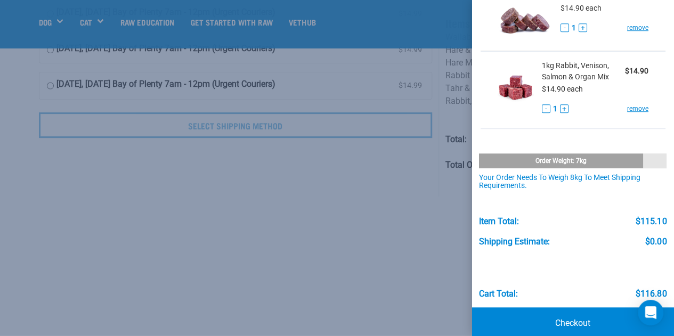
scroll to position [410, 0]
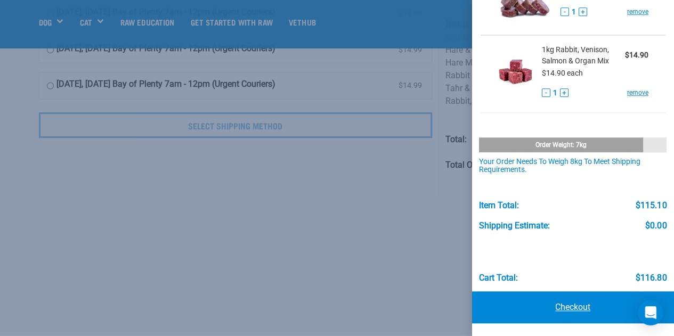
click at [530, 302] on link "Checkout" at bounding box center [573, 307] width 202 height 32
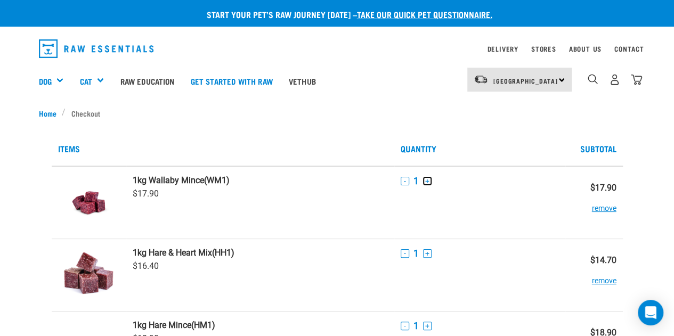
click at [425, 182] on button "+" at bounding box center [427, 181] width 9 height 9
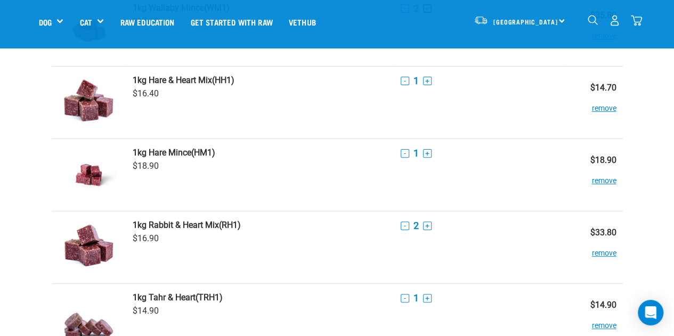
scroll to position [116, 0]
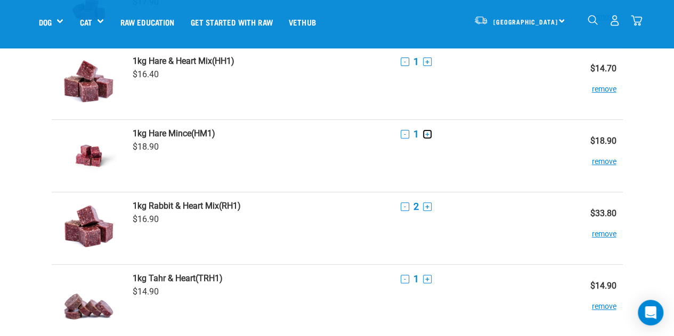
click at [425, 137] on button "+" at bounding box center [427, 134] width 9 height 9
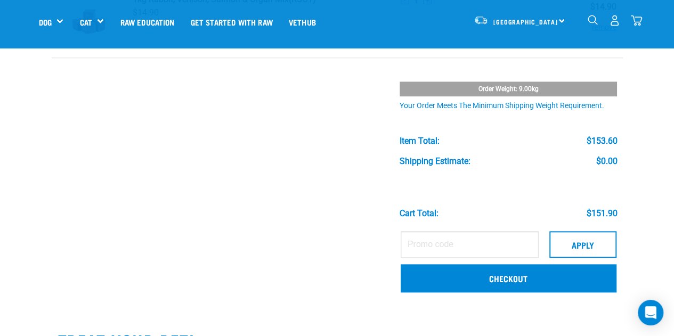
scroll to position [477, 0]
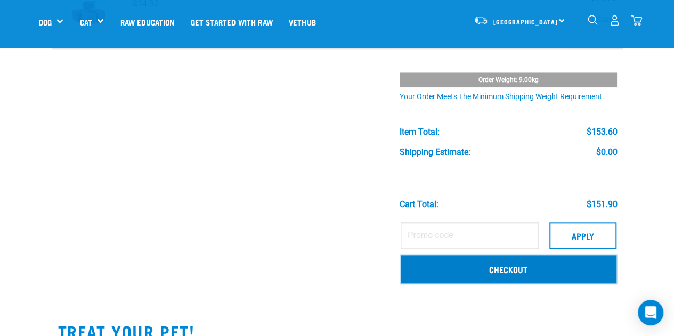
click at [486, 264] on link "Checkout" at bounding box center [509, 269] width 216 height 28
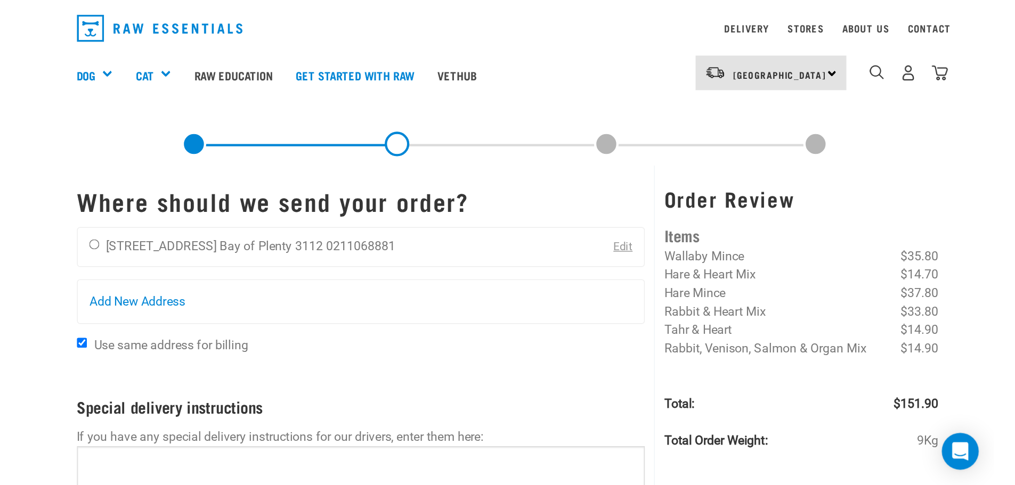
scroll to position [29, 0]
